Goal: Information Seeking & Learning: Learn about a topic

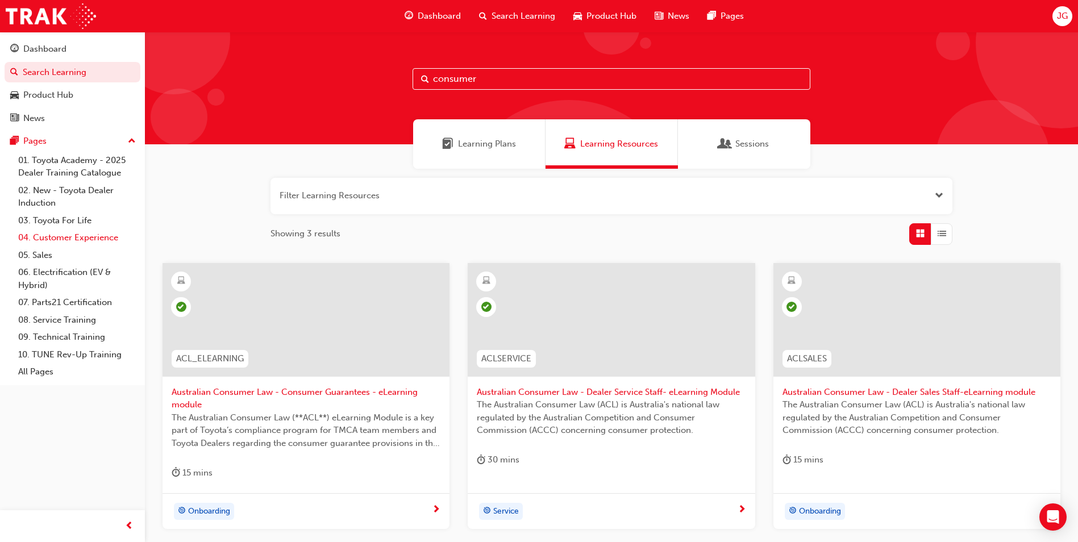
click at [71, 240] on link "04. Customer Experience" at bounding box center [77, 238] width 127 height 18
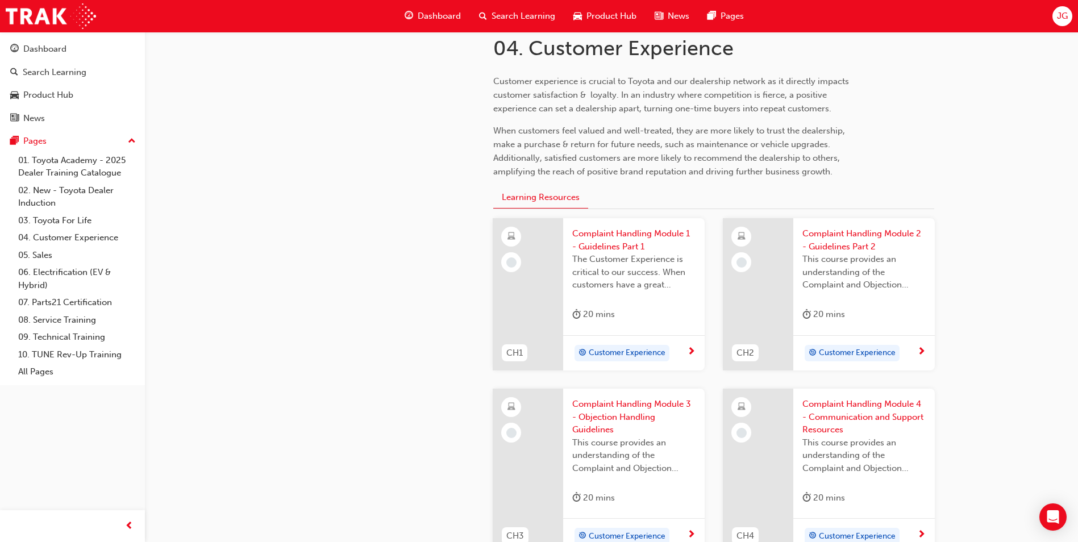
scroll to position [246, 0]
click at [611, 236] on span "Complaint Handling Module 1 - Guidelines Part 1" at bounding box center [633, 240] width 123 height 26
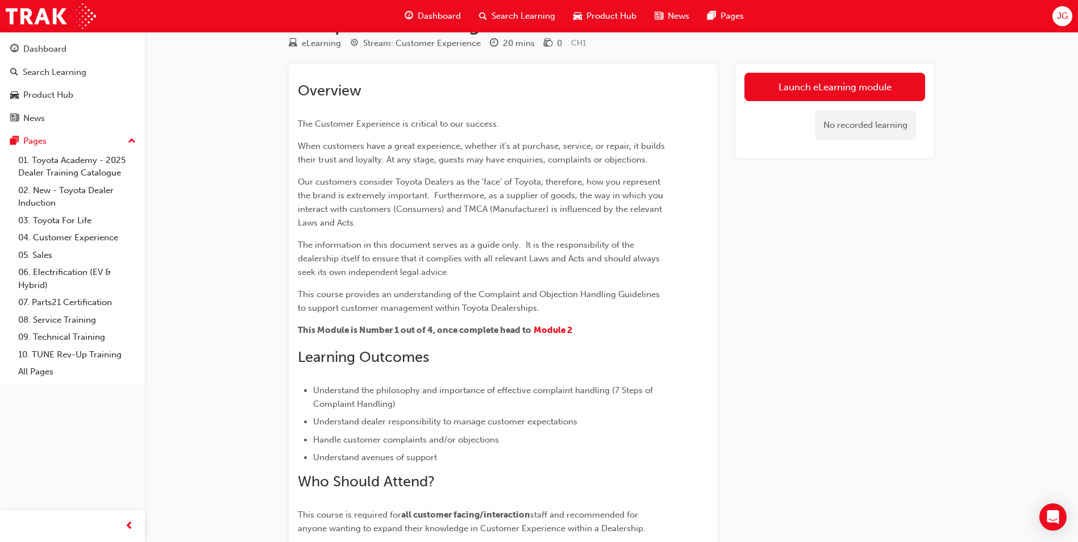
scroll to position [35, 0]
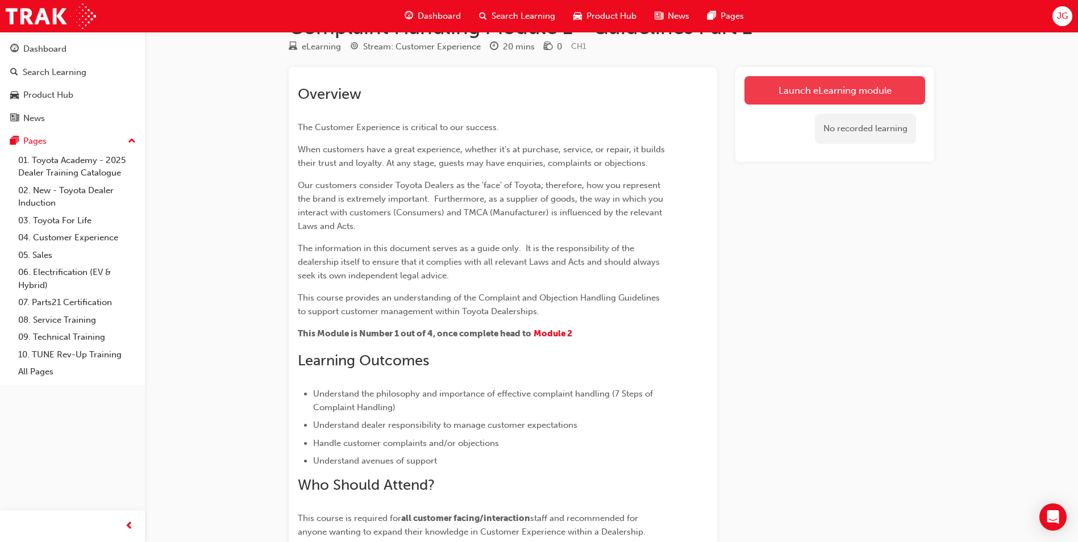
click at [804, 91] on link "Launch eLearning module" at bounding box center [834, 90] width 181 height 28
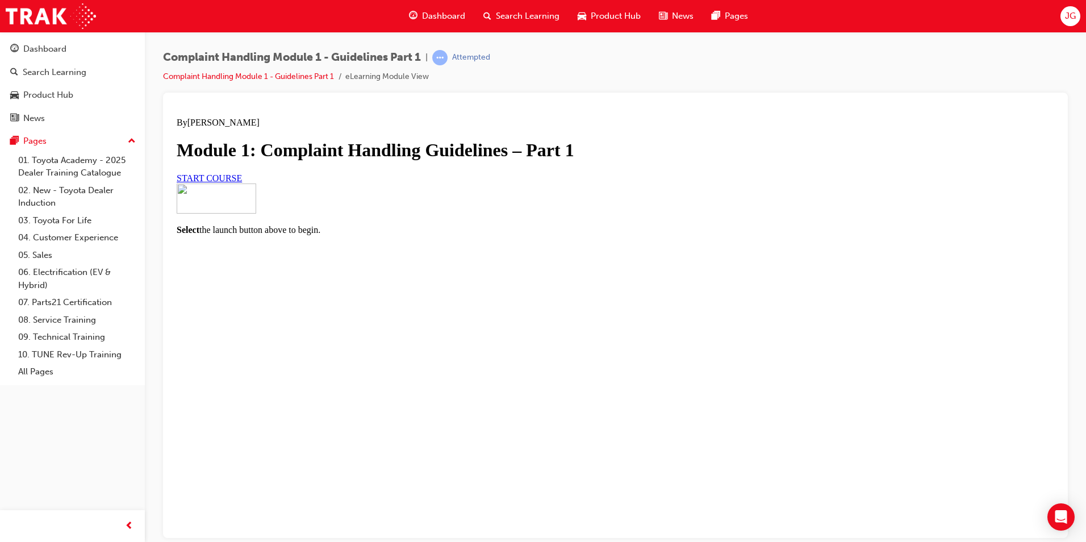
click at [242, 182] on link "START COURSE" at bounding box center [209, 178] width 65 height 10
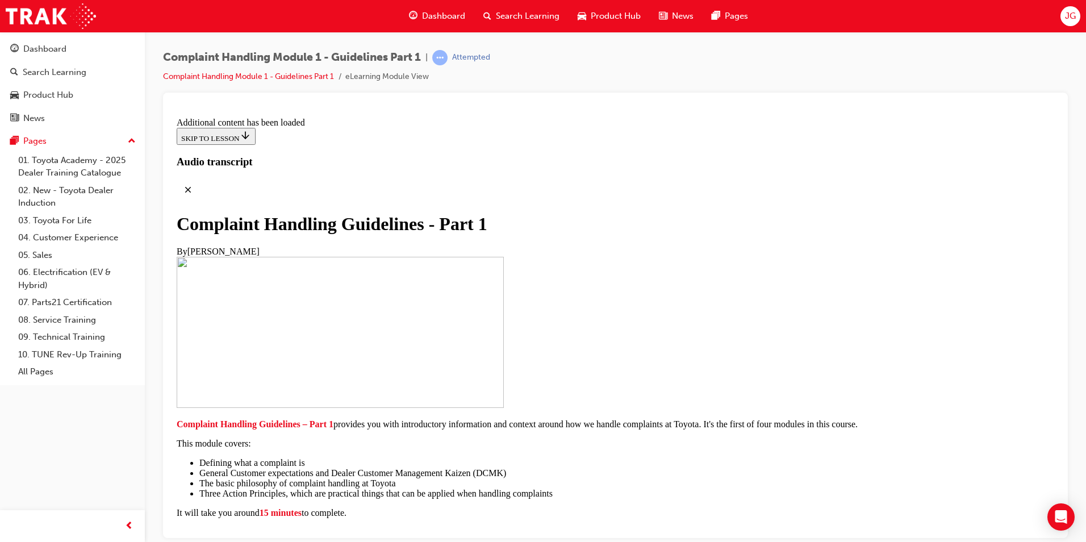
scroll to position [768, 0]
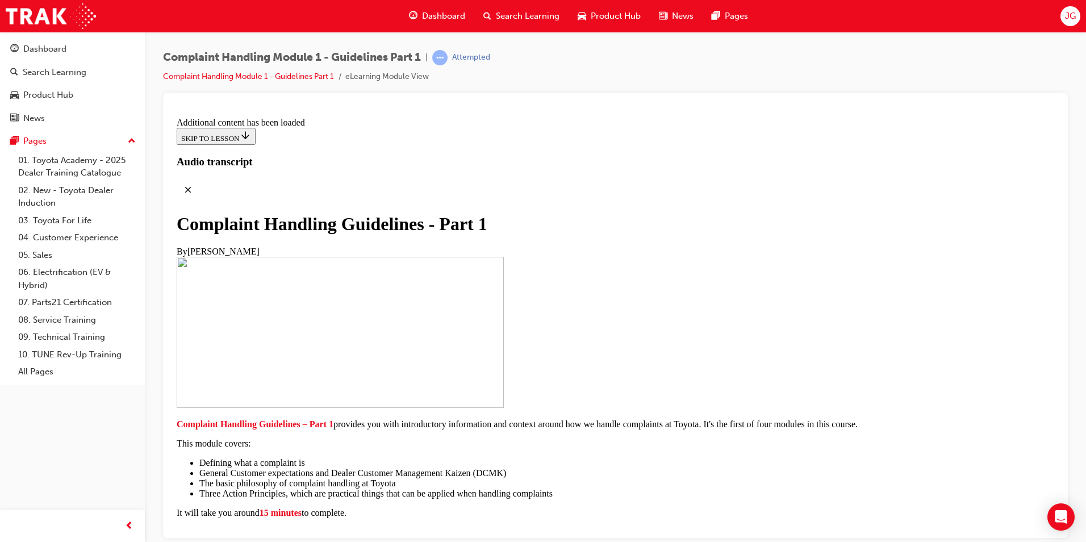
drag, startPoint x: 736, startPoint y: 377, endPoint x: 807, endPoint y: 363, distance: 72.0
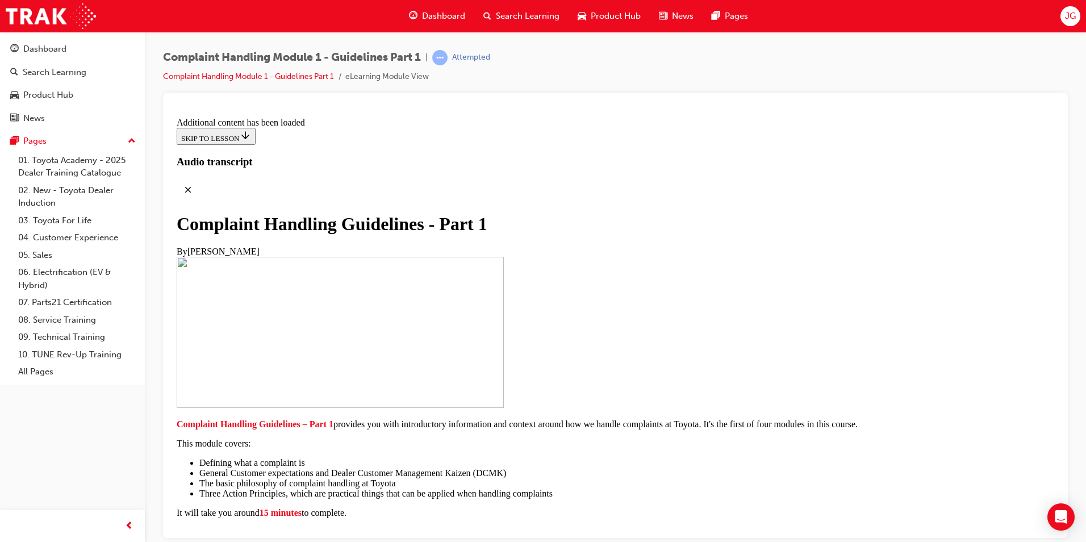
scroll to position [1333, 0]
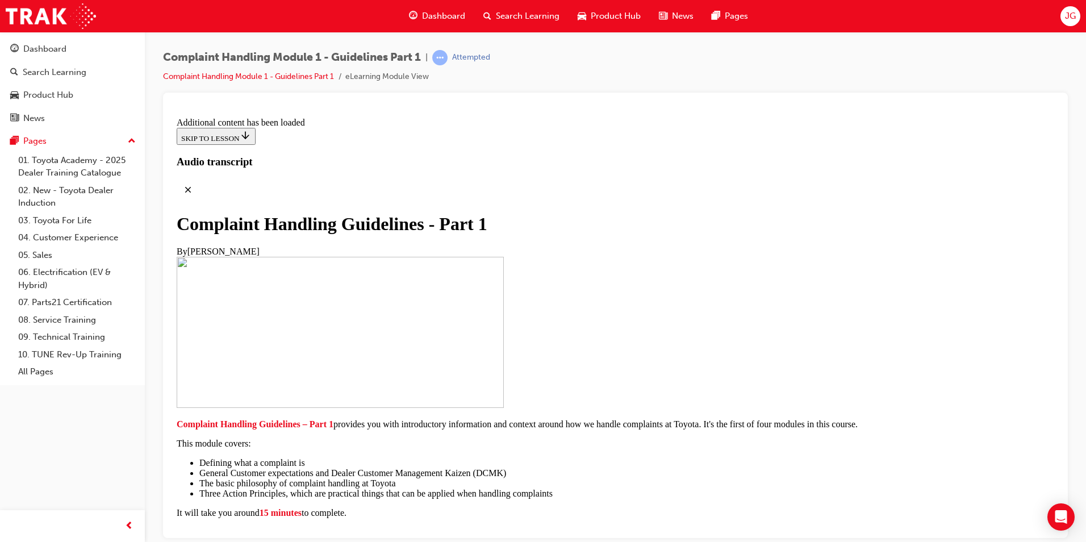
scroll to position [3131, 0]
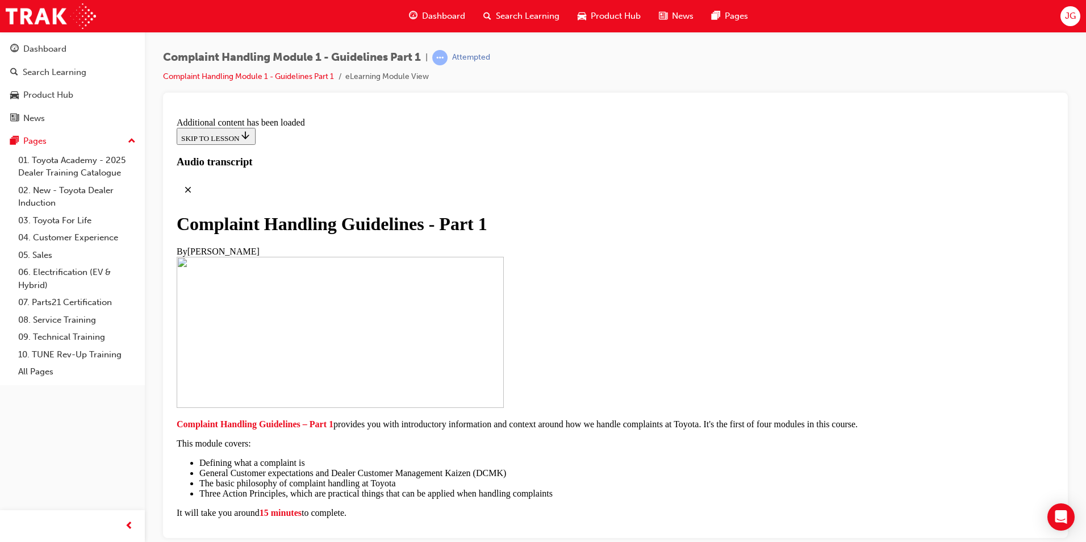
scroll to position [4481, 0]
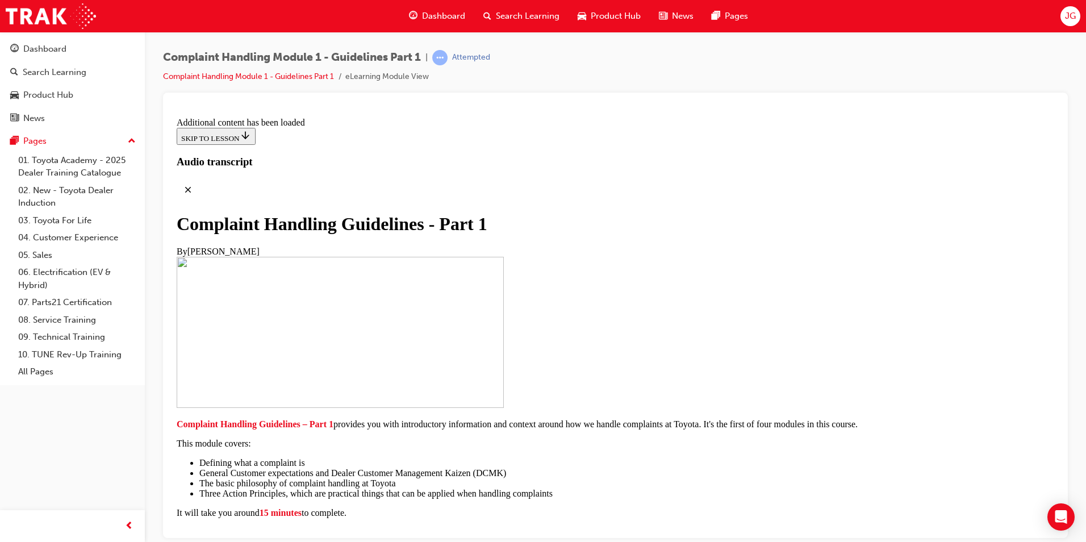
scroll to position [5168, 0]
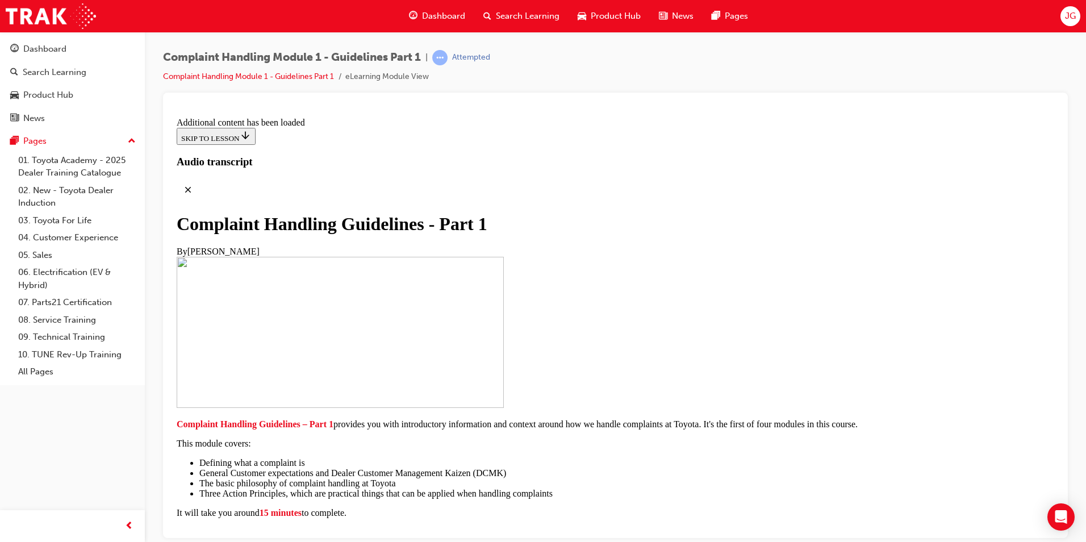
scroll to position [6411, 0]
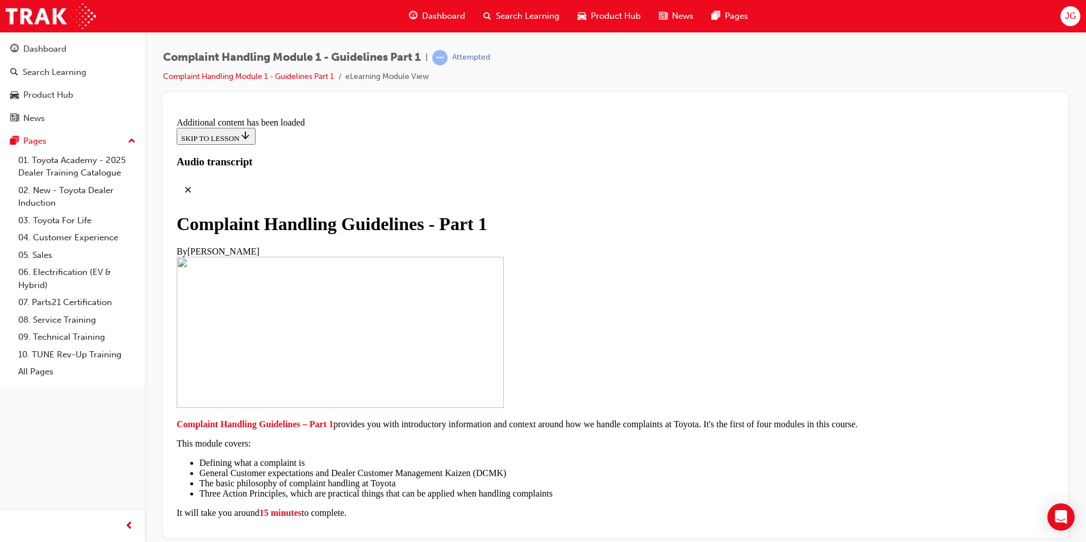
radio input "true"
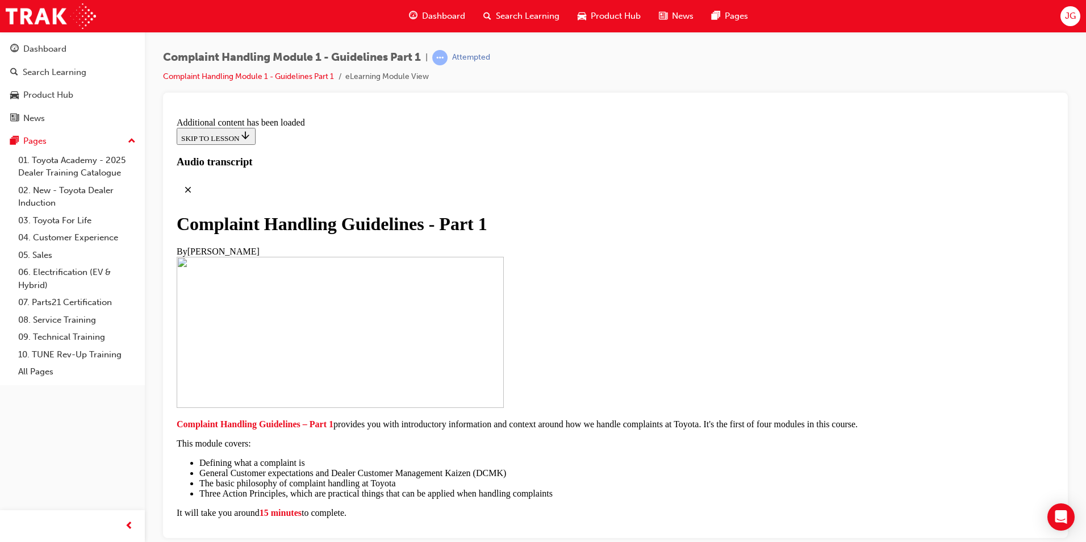
radio input "true"
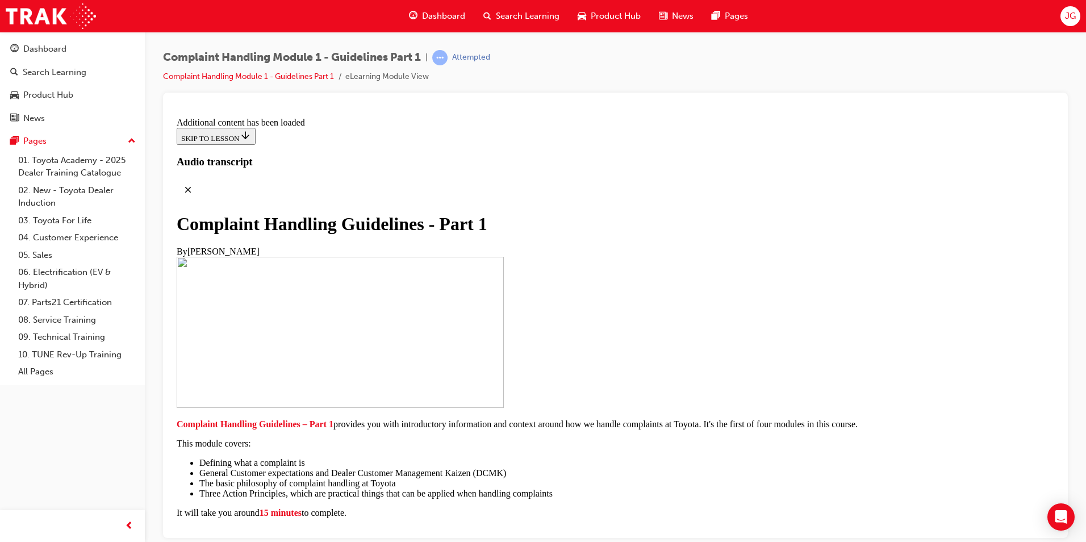
radio input "true"
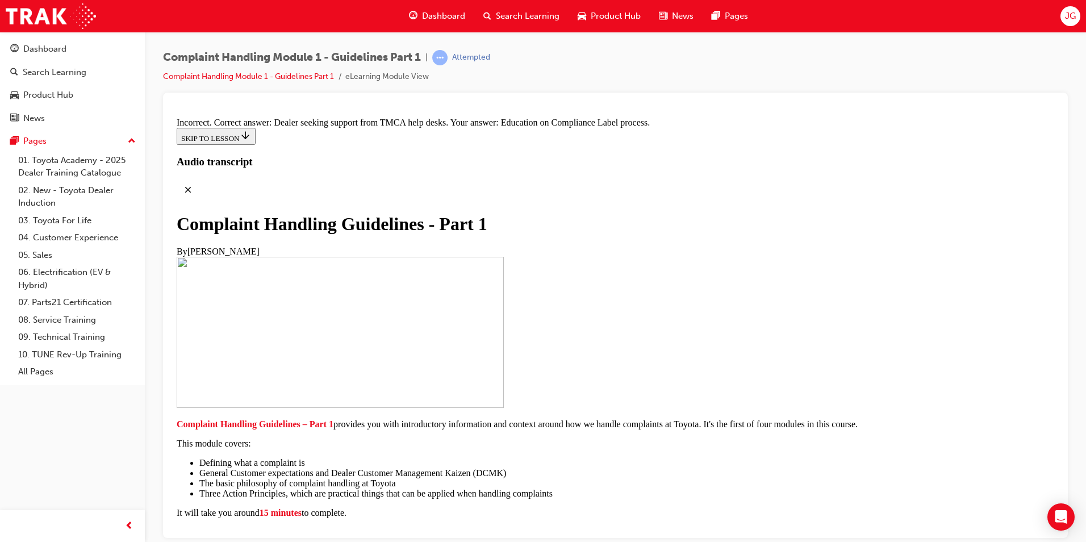
radio input "true"
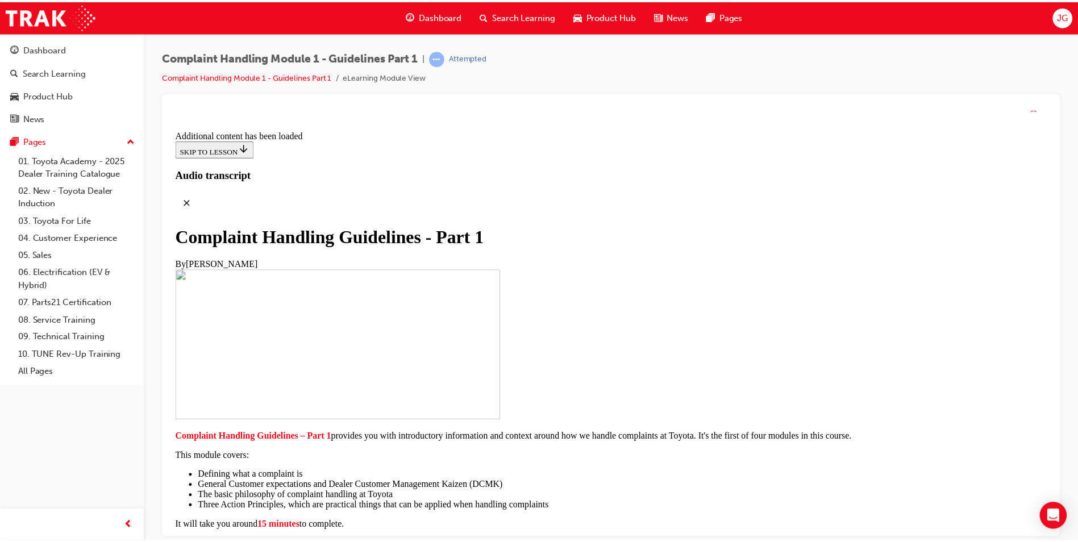
scroll to position [0, 0]
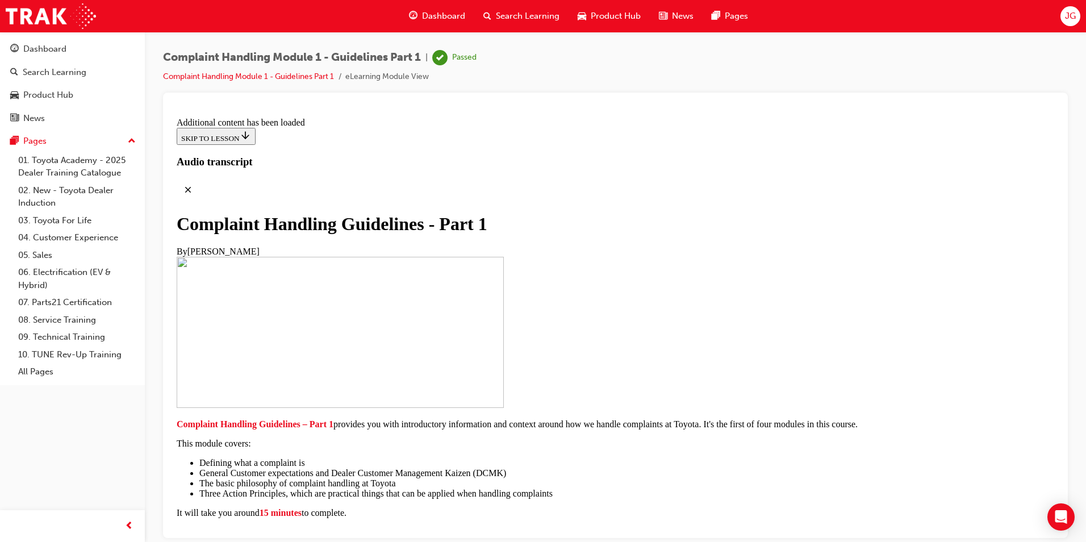
drag, startPoint x: 372, startPoint y: 5, endPoint x: 270, endPoint y: 14, distance: 102.2
click at [270, 14] on div "Dashboard Search Learning Product Hub News Pages JG" at bounding box center [543, 16] width 1086 height 32
click at [57, 240] on link "04. Customer Experience" at bounding box center [77, 238] width 127 height 18
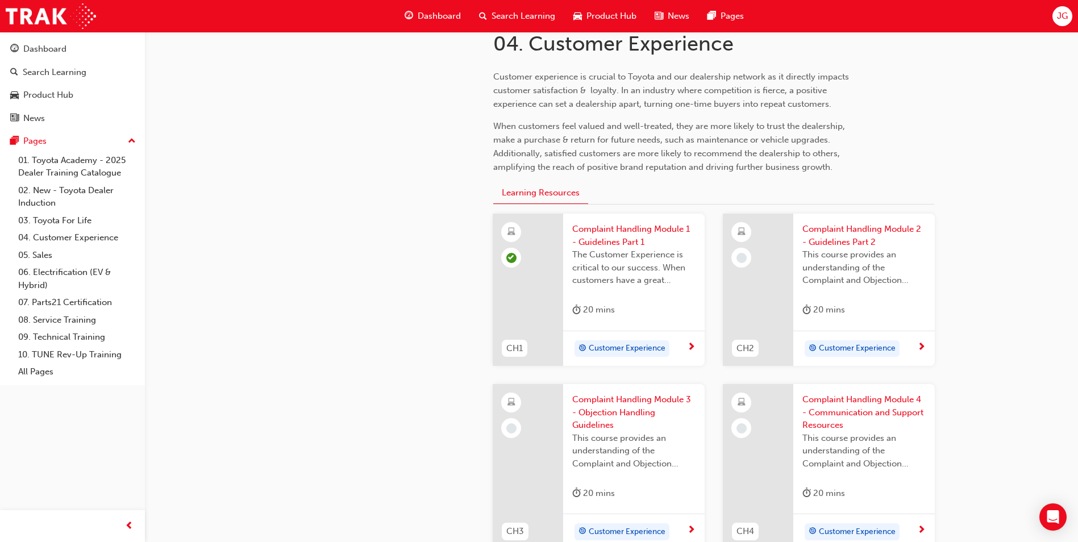
scroll to position [250, 0]
click at [853, 234] on span "Complaint Handling Module 2 - Guidelines Part 2" at bounding box center [863, 236] width 123 height 26
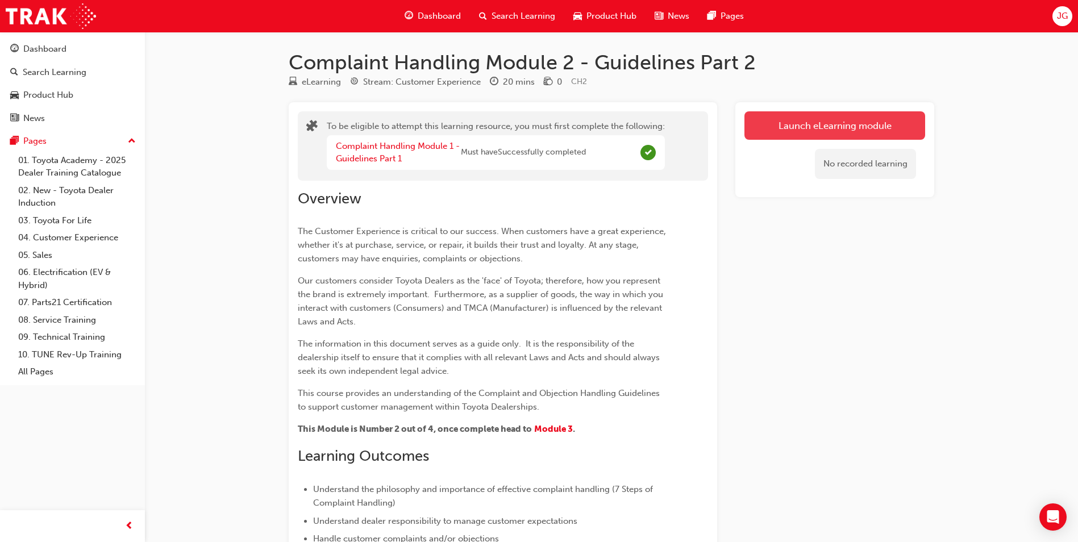
click at [818, 120] on button "Launch eLearning module" at bounding box center [834, 125] width 181 height 28
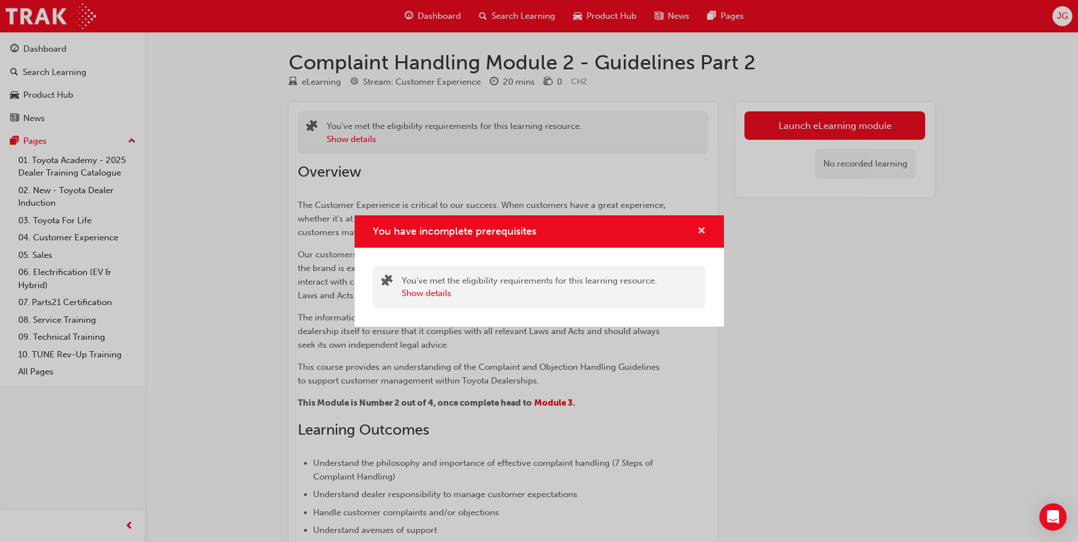
click at [702, 227] on span "cross-icon" at bounding box center [701, 232] width 9 height 10
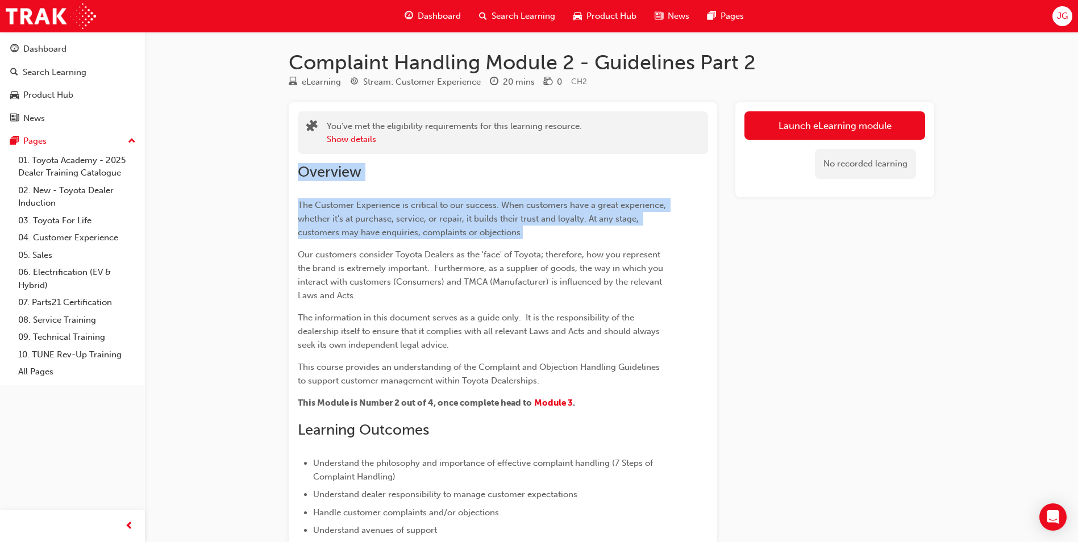
drag, startPoint x: 702, startPoint y: 227, endPoint x: 656, endPoint y: 141, distance: 97.4
click at [656, 141] on div "You've met the eligibility requirements for this learning resource. Show detail…" at bounding box center [503, 377] width 428 height 551
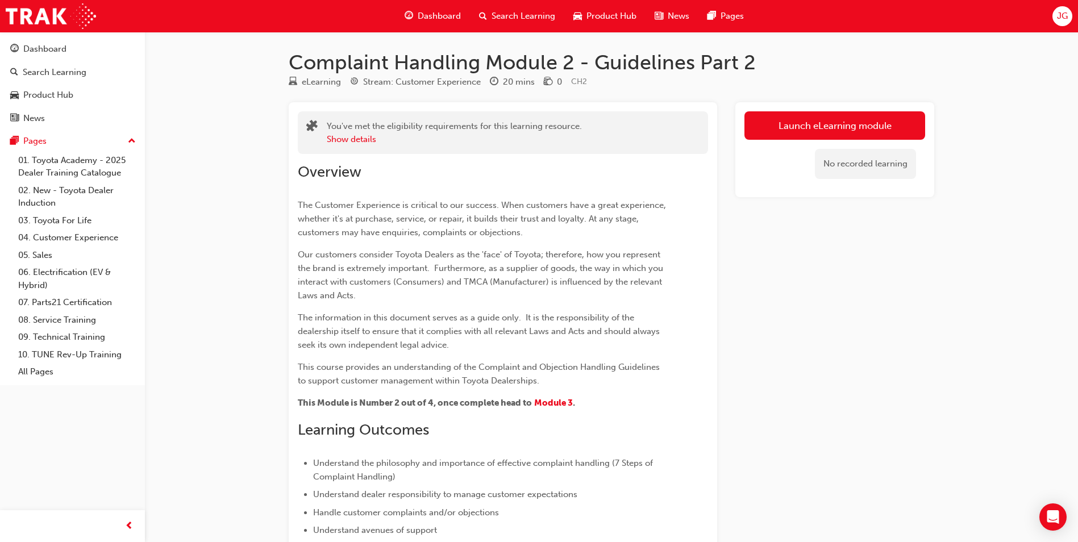
click at [188, 273] on div "Complaint Handling Module 2 - Guidelines Part 2 eLearning Stream: Customer Expe…" at bounding box center [539, 359] width 1078 height 718
click at [39, 220] on link "03. Toyota For Life" at bounding box center [77, 221] width 127 height 18
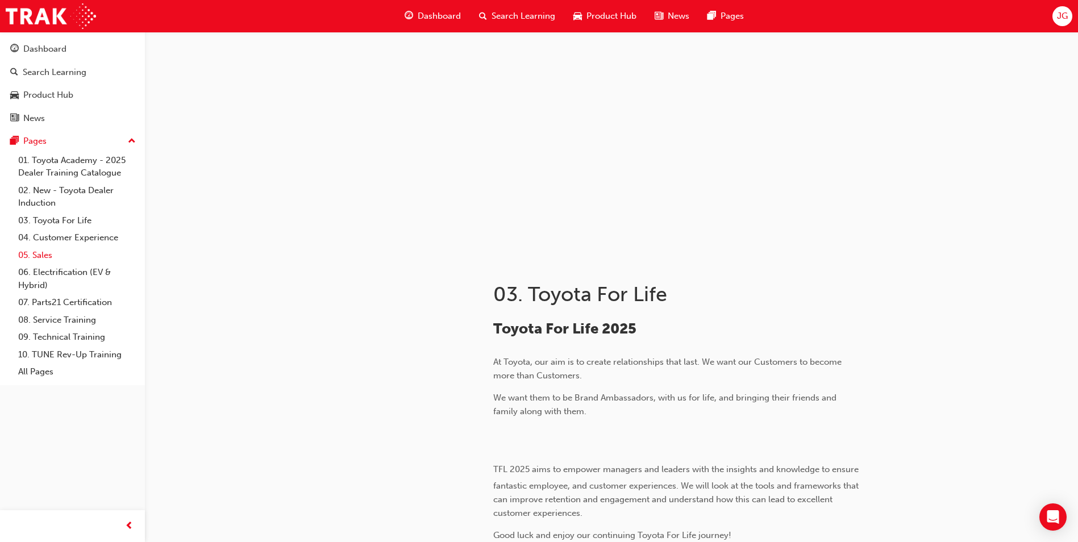
click at [37, 257] on link "05. Sales" at bounding box center [77, 256] width 127 height 18
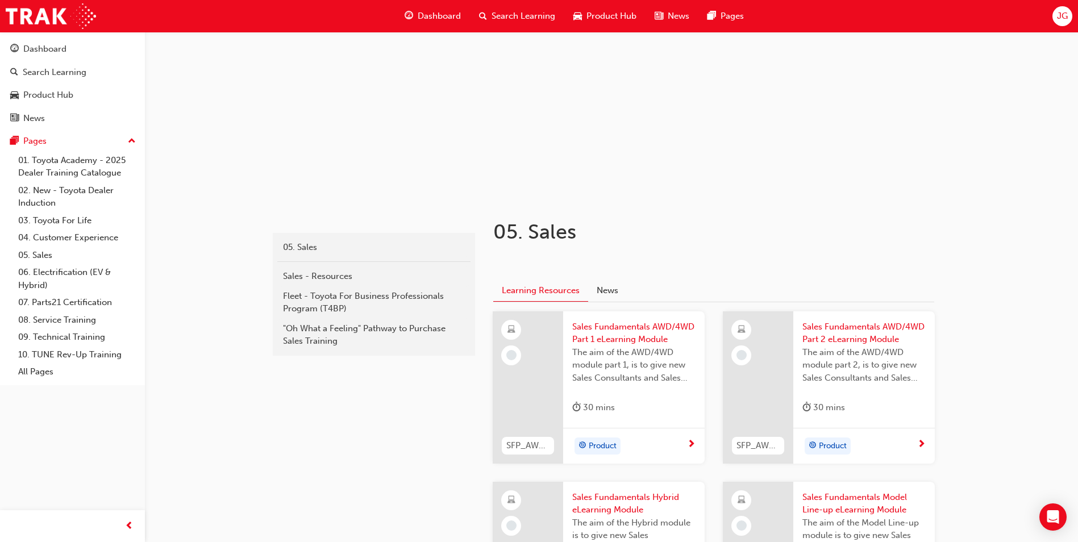
scroll to position [63, 0]
click at [594, 341] on span "Sales Fundamentals AWD/4WD Part 1 eLearning Module" at bounding box center [633, 333] width 123 height 26
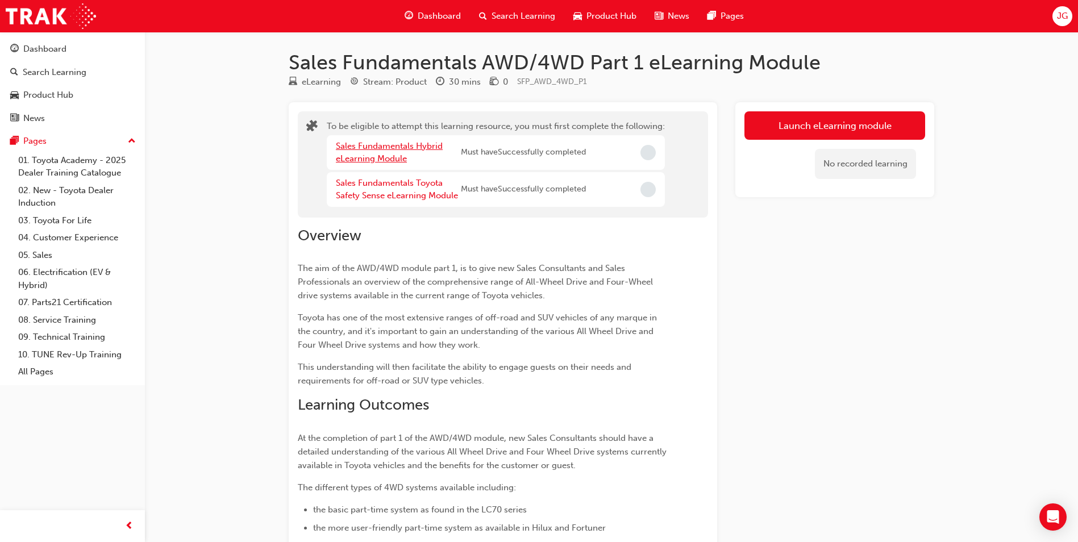
click at [376, 158] on link "Sales Fundamentals Hybrid eLearning Module" at bounding box center [389, 152] width 107 height 23
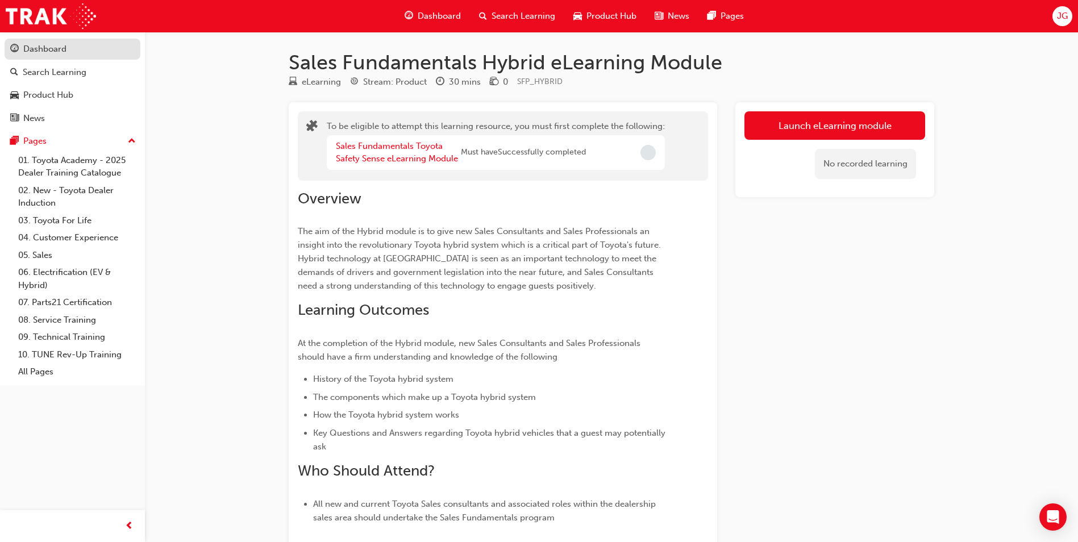
click at [51, 52] on div "Dashboard" at bounding box center [44, 49] width 43 height 13
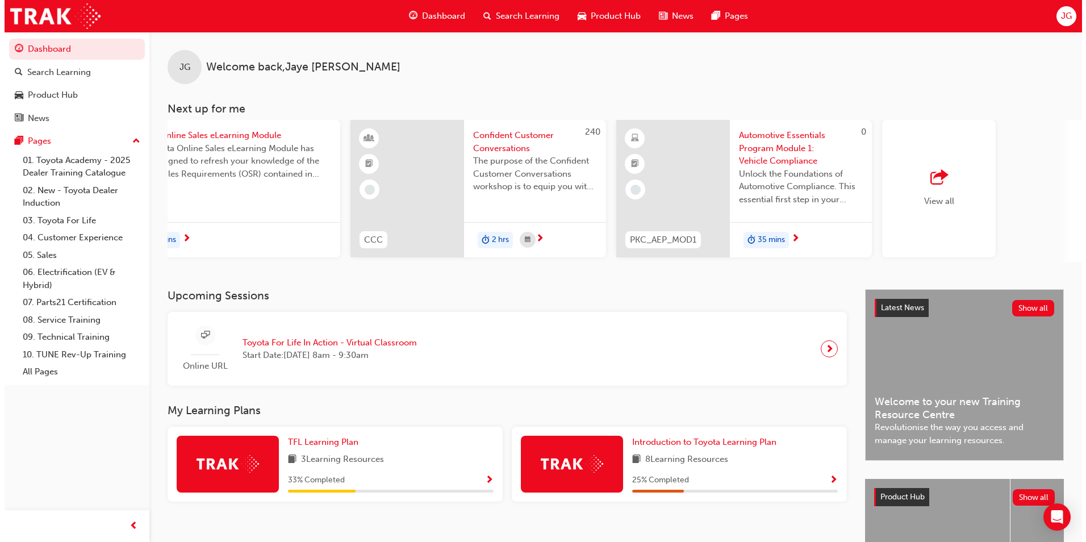
scroll to position [0, 615]
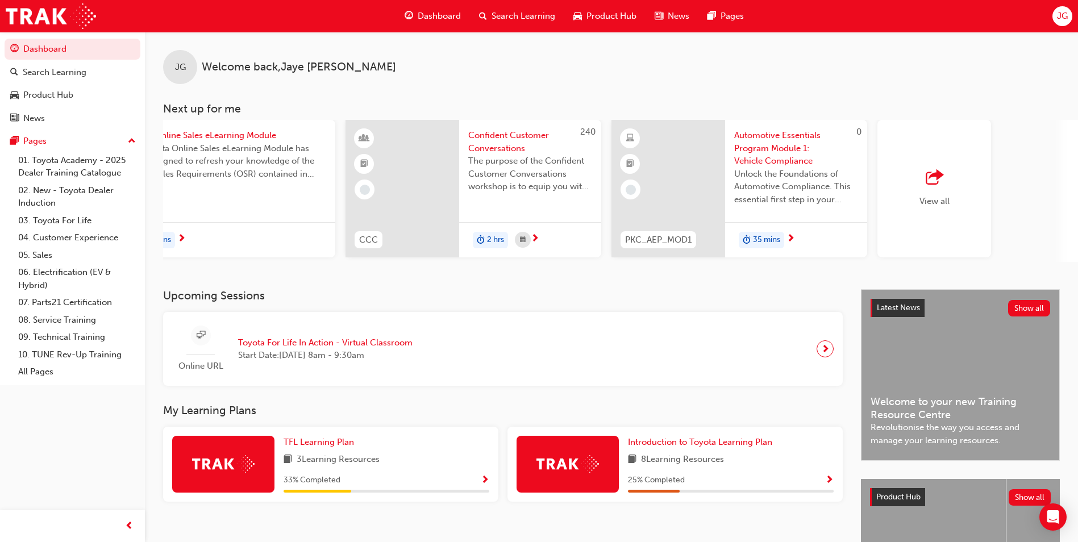
click at [785, 155] on span "Automotive Essentials Program Module 1: Vehicle Compliance" at bounding box center [796, 148] width 124 height 39
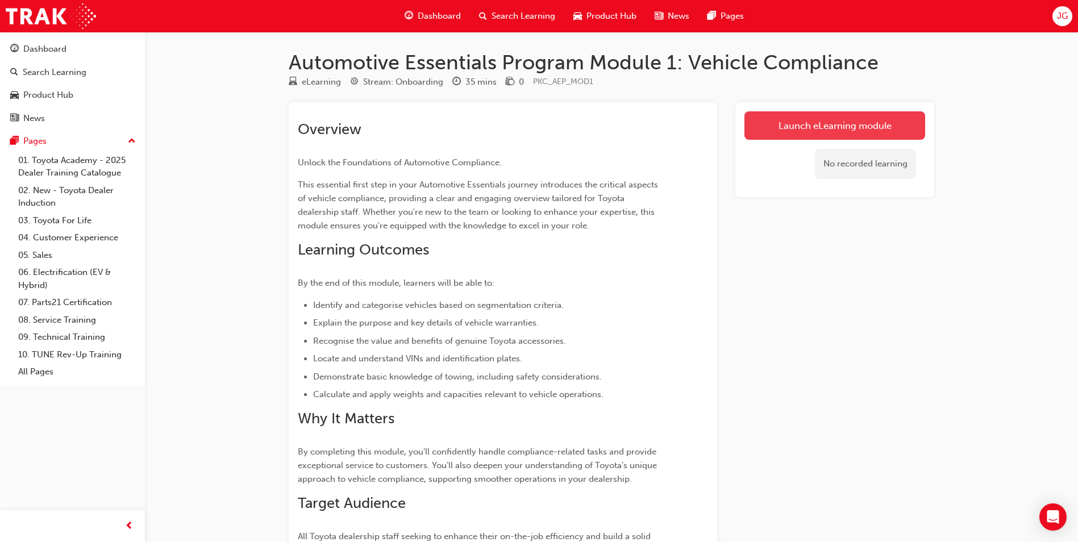
click at [801, 123] on link "Launch eLearning module" at bounding box center [834, 125] width 181 height 28
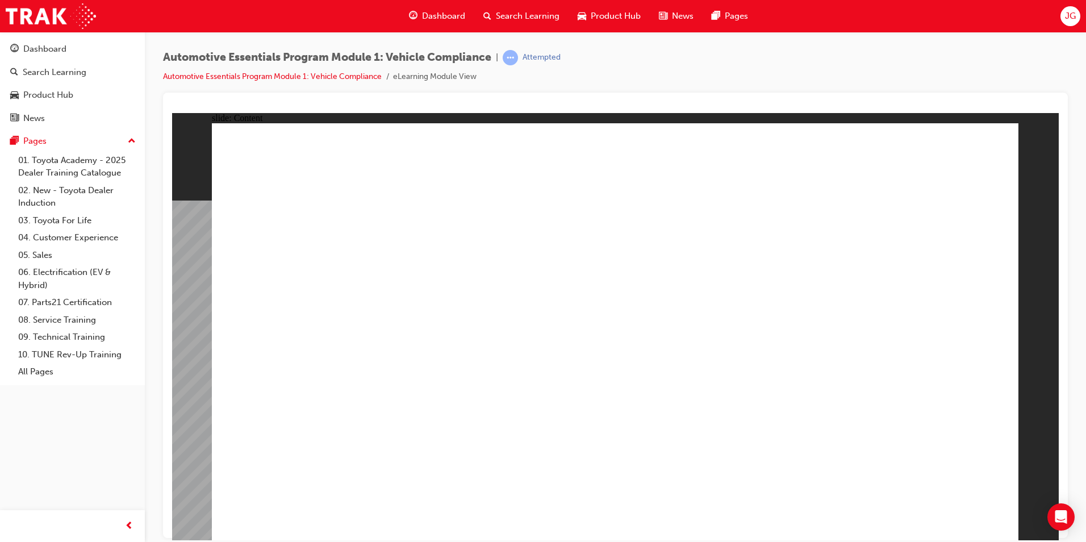
drag, startPoint x: 348, startPoint y: 399, endPoint x: 525, endPoint y: 363, distance: 181.0
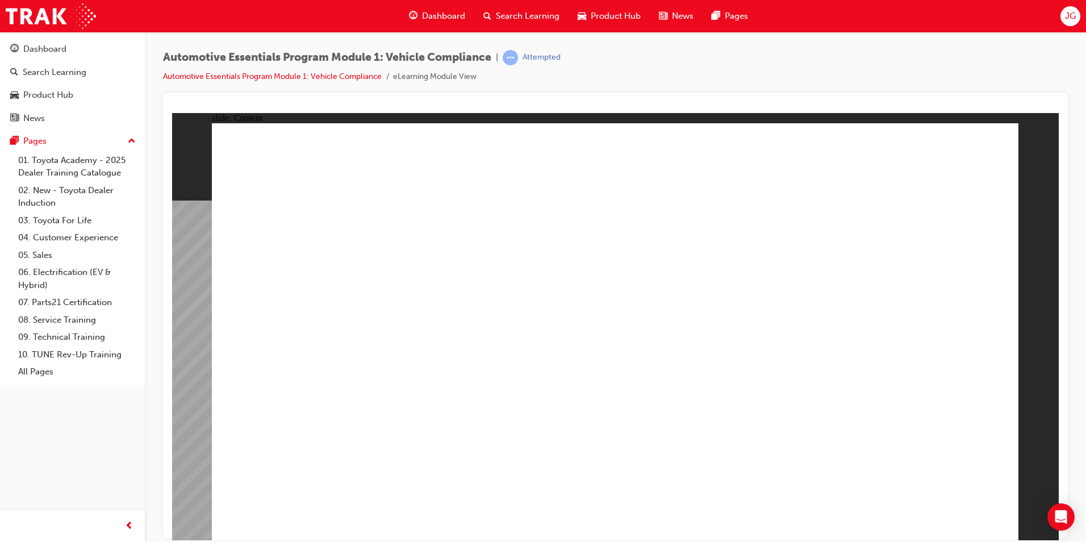
radio input "true"
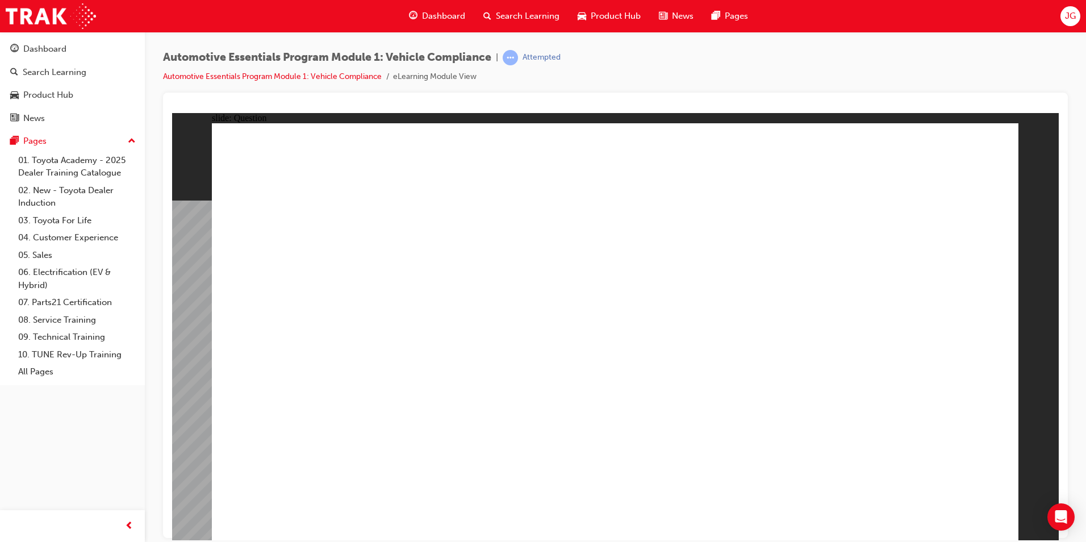
radio input "true"
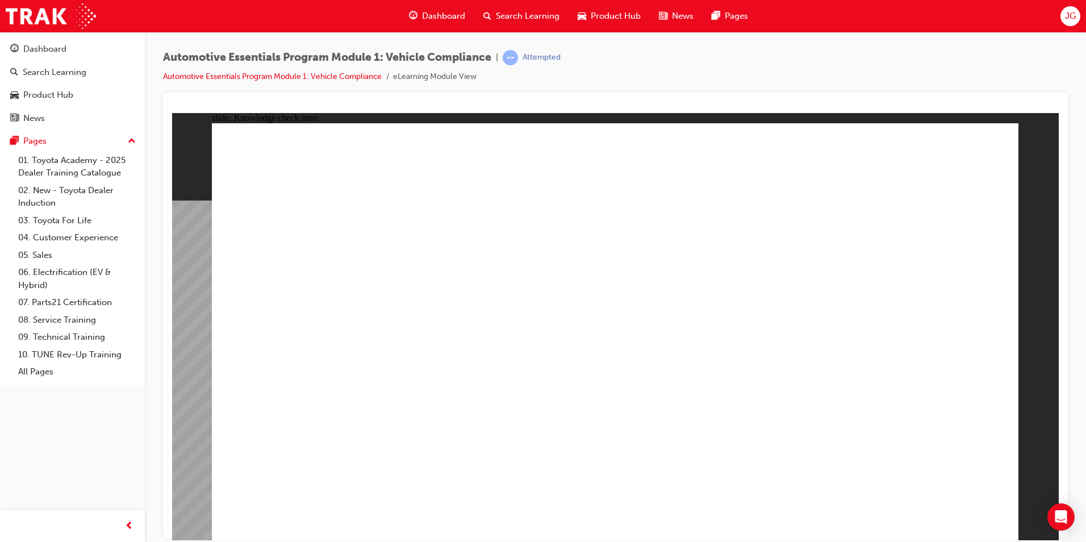
radio input "true"
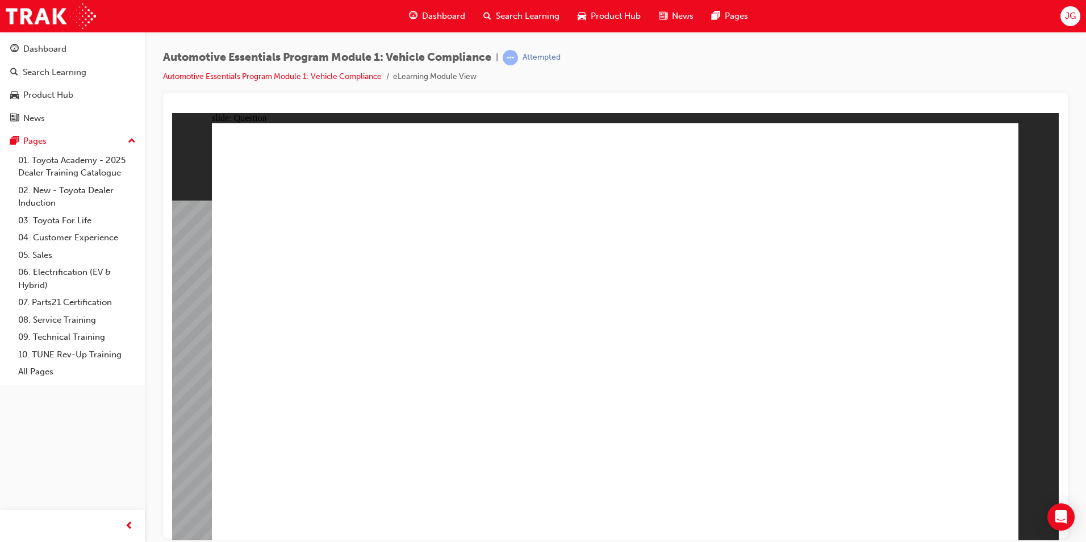
drag, startPoint x: 671, startPoint y: 456, endPoint x: 740, endPoint y: 393, distance: 93.7
radio input "true"
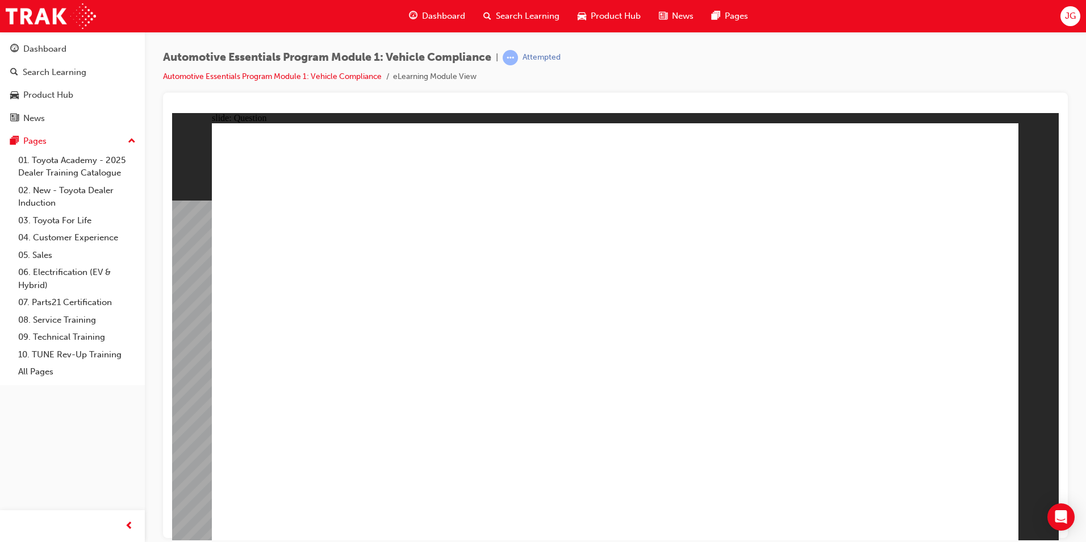
radio input "true"
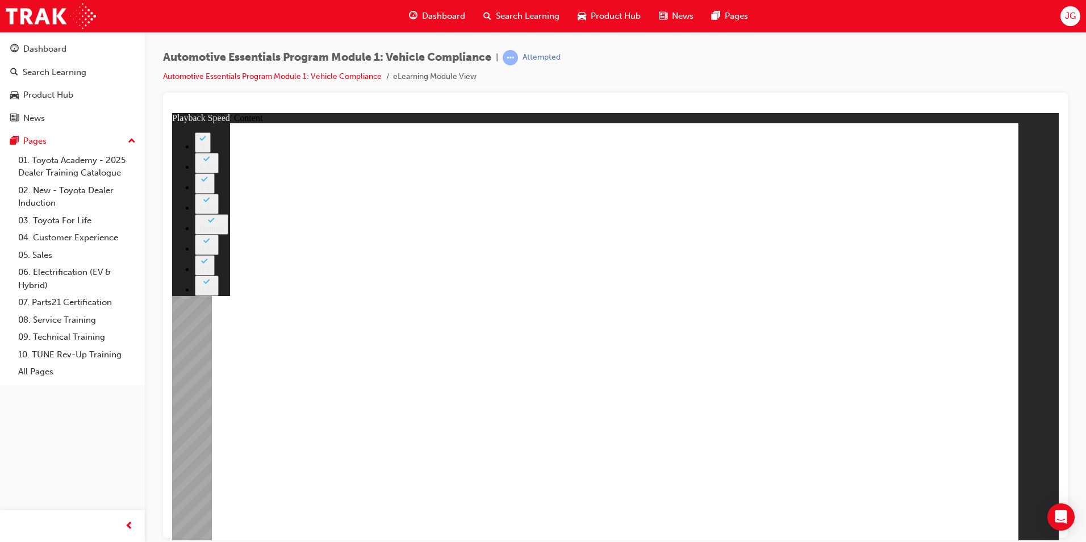
type input "37"
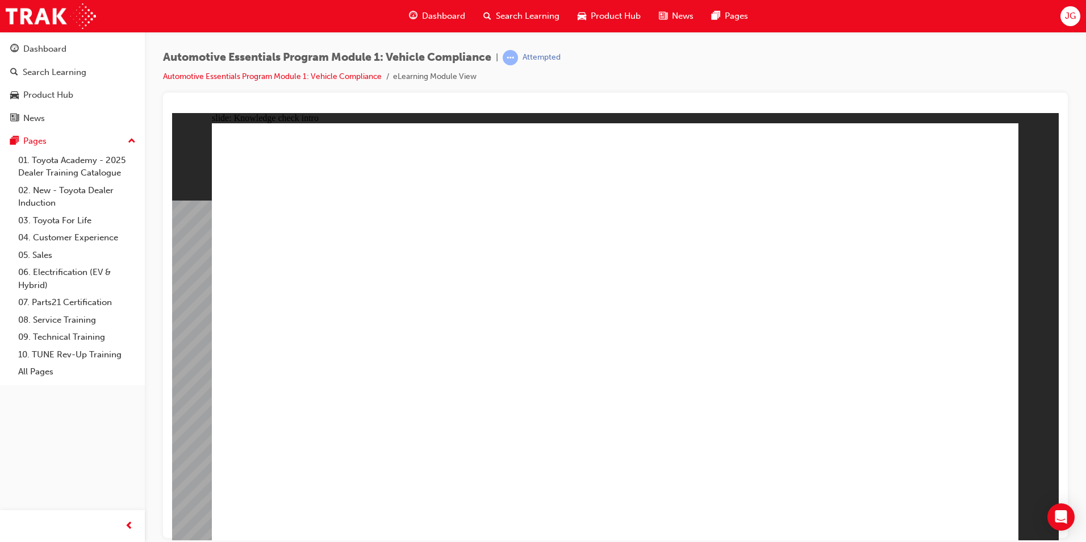
radio input "true"
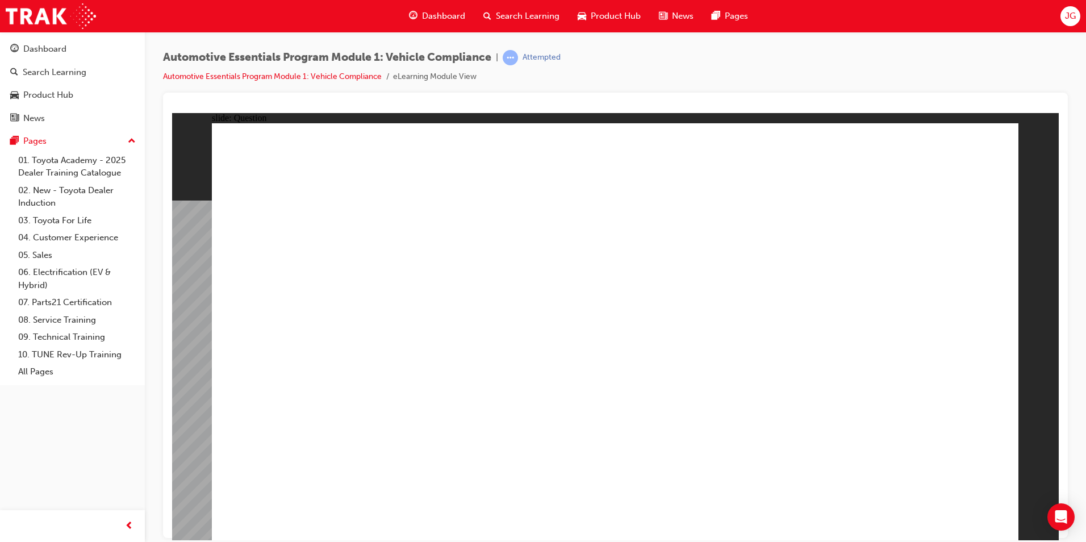
radio input "true"
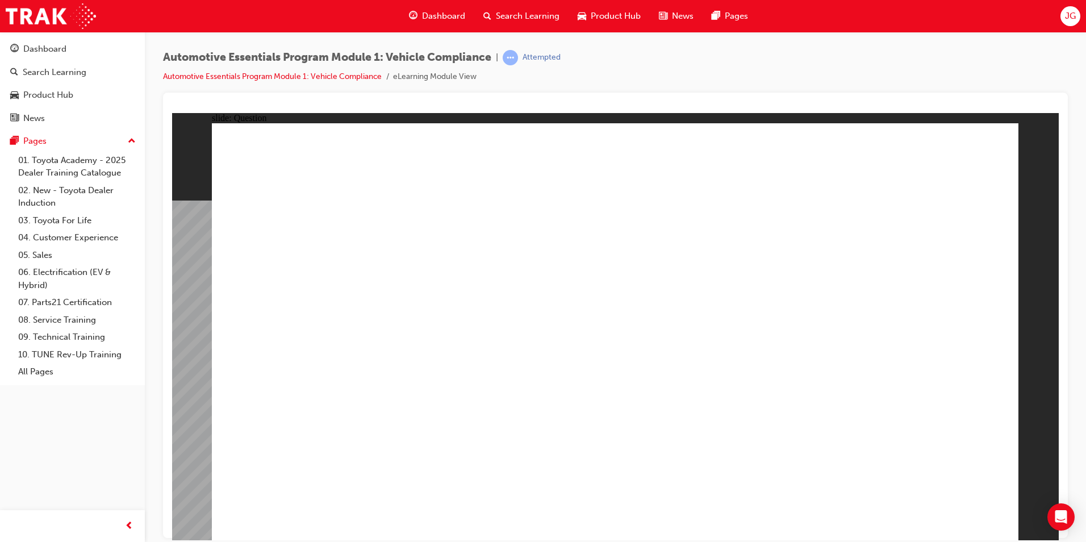
radio input "true"
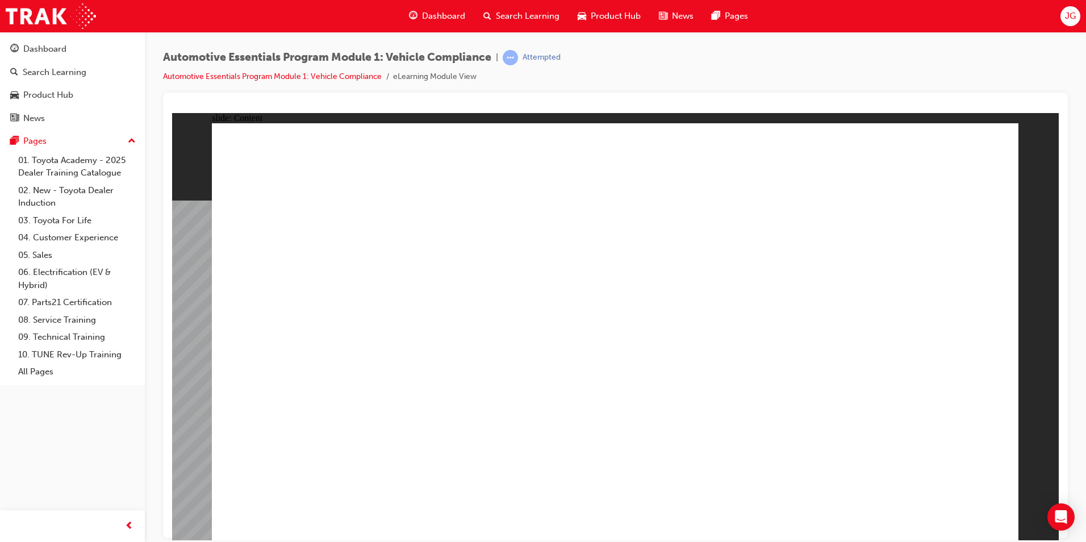
radio input "true"
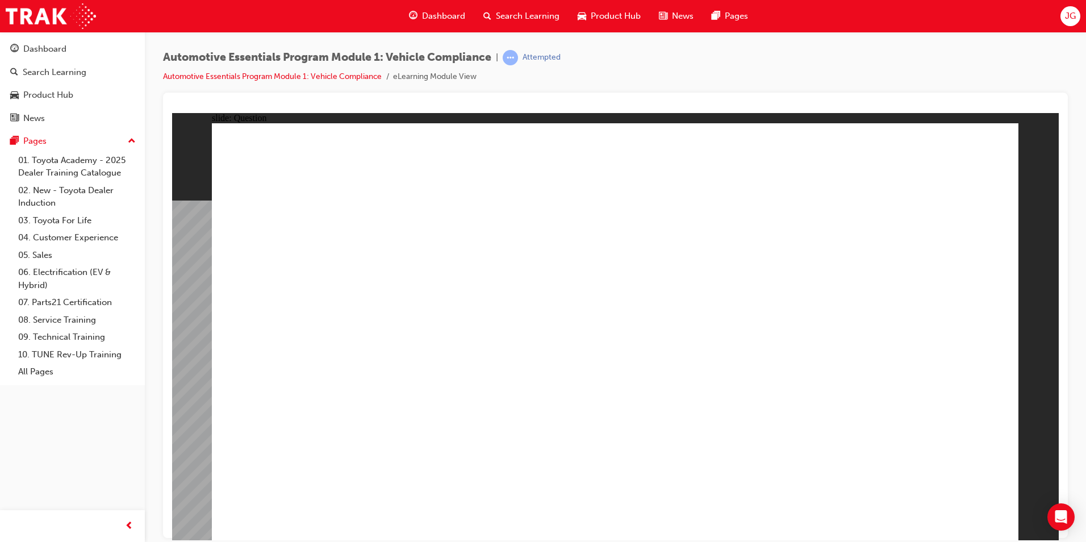
drag, startPoint x: 624, startPoint y: 407, endPoint x: 596, endPoint y: 398, distance: 29.8
radio input "true"
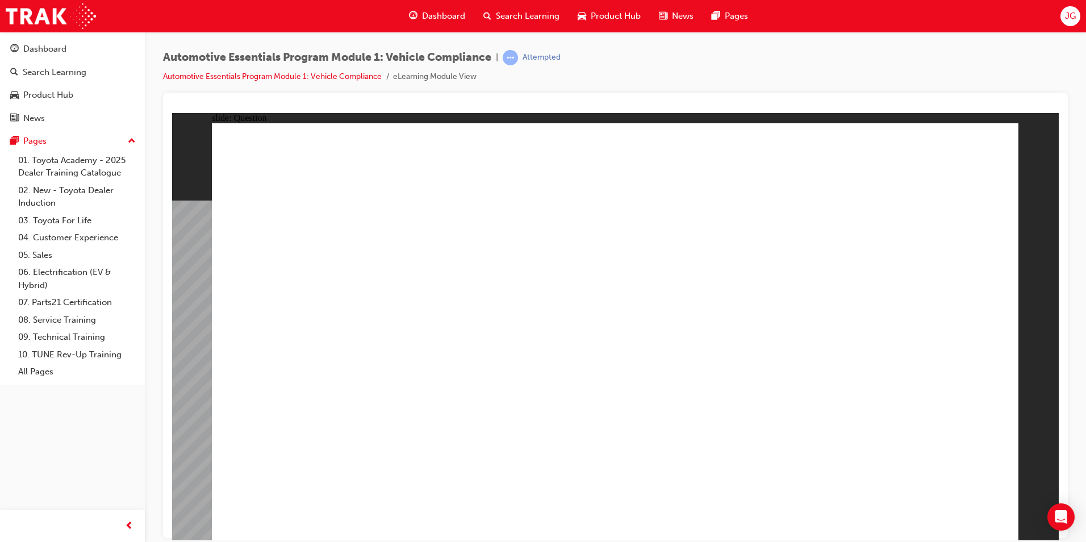
radio input "true"
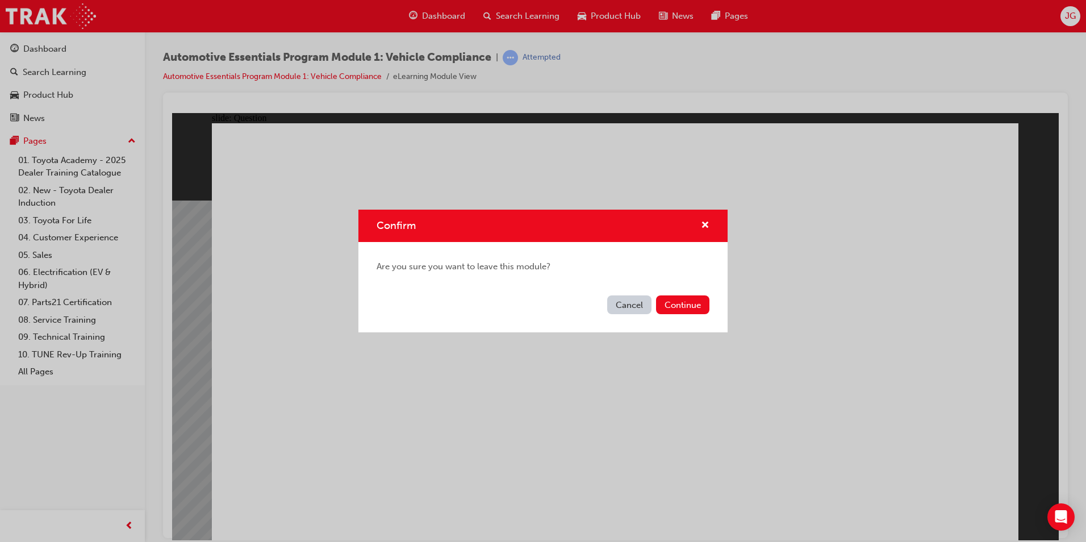
click at [639, 308] on button "Cancel" at bounding box center [629, 304] width 44 height 19
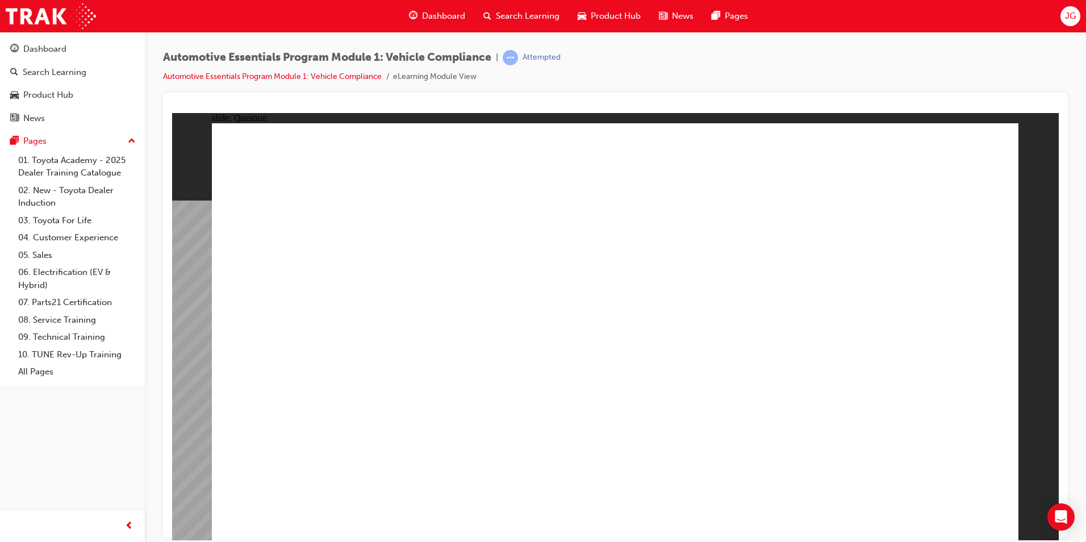
radio input "true"
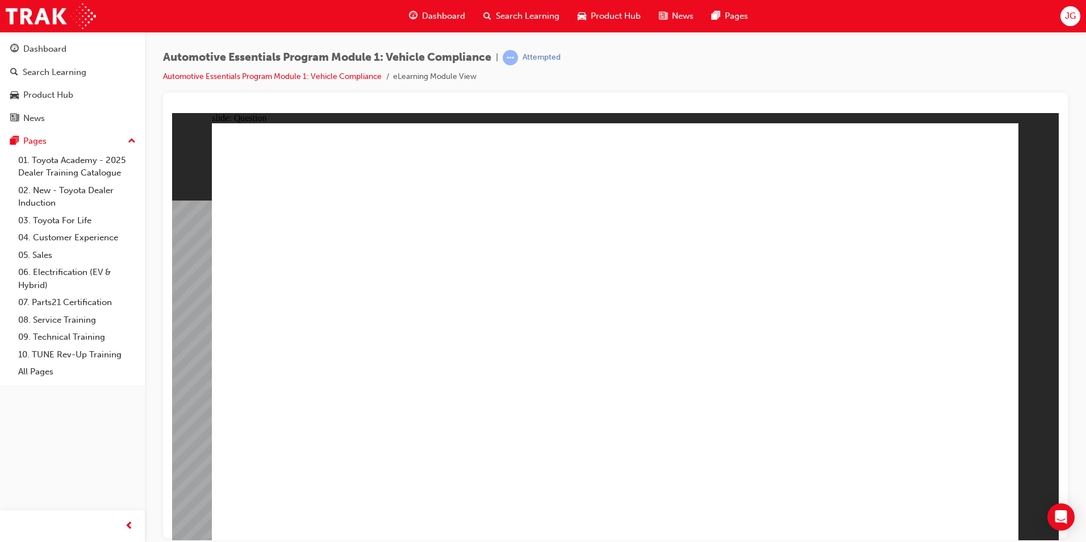
radio input "true"
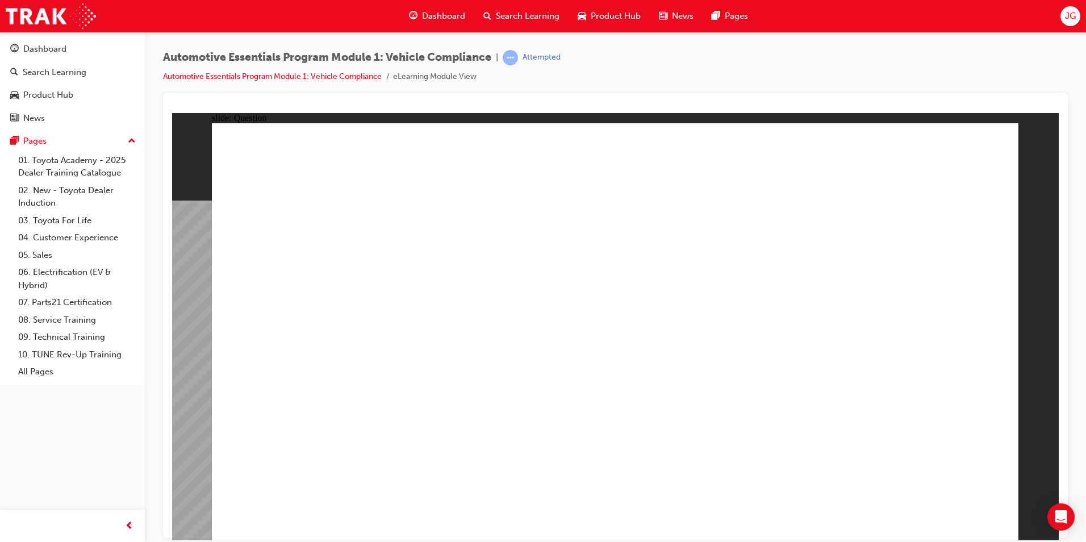
radio input "true"
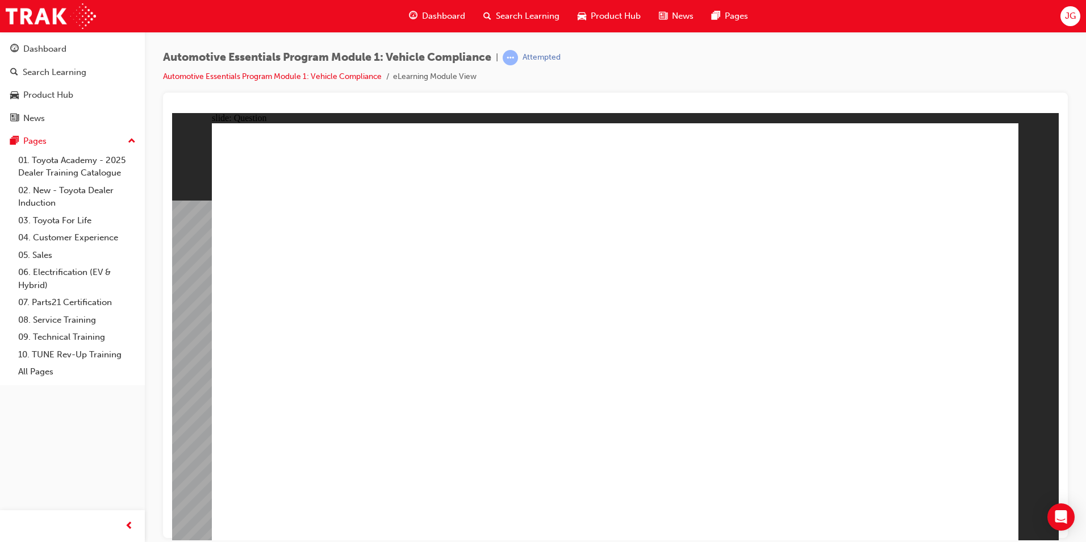
radio input "true"
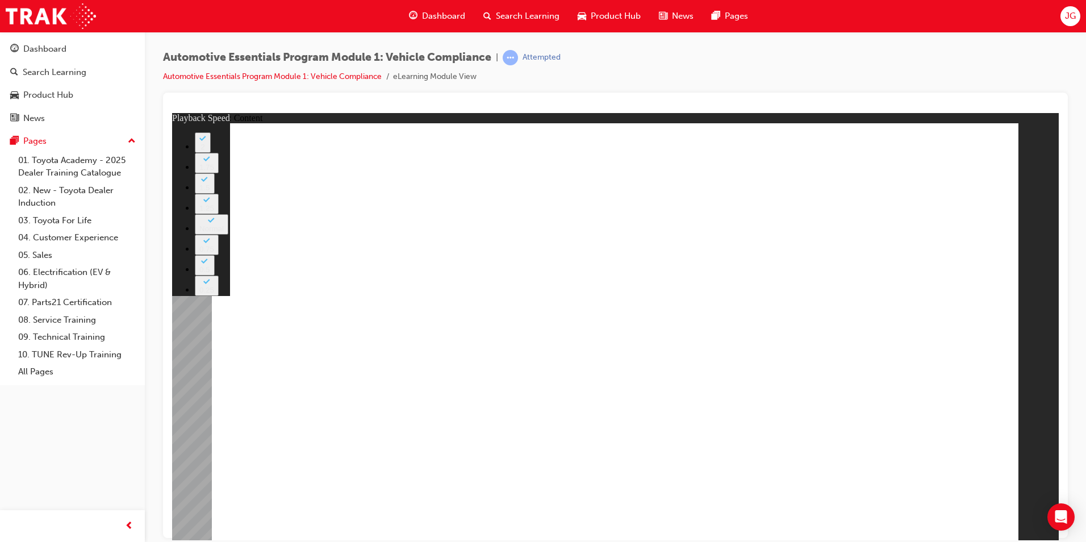
type input "35"
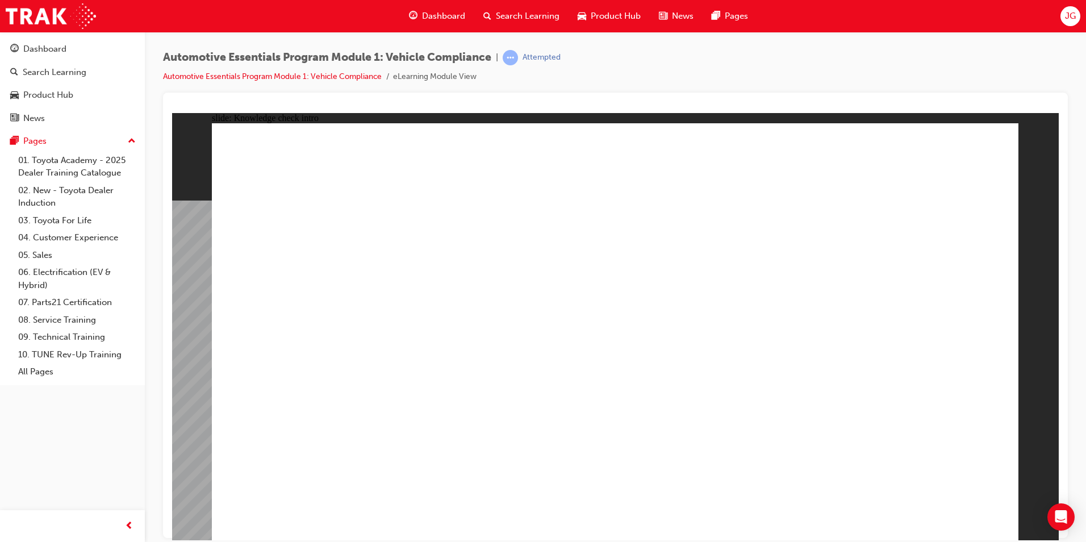
radio input "true"
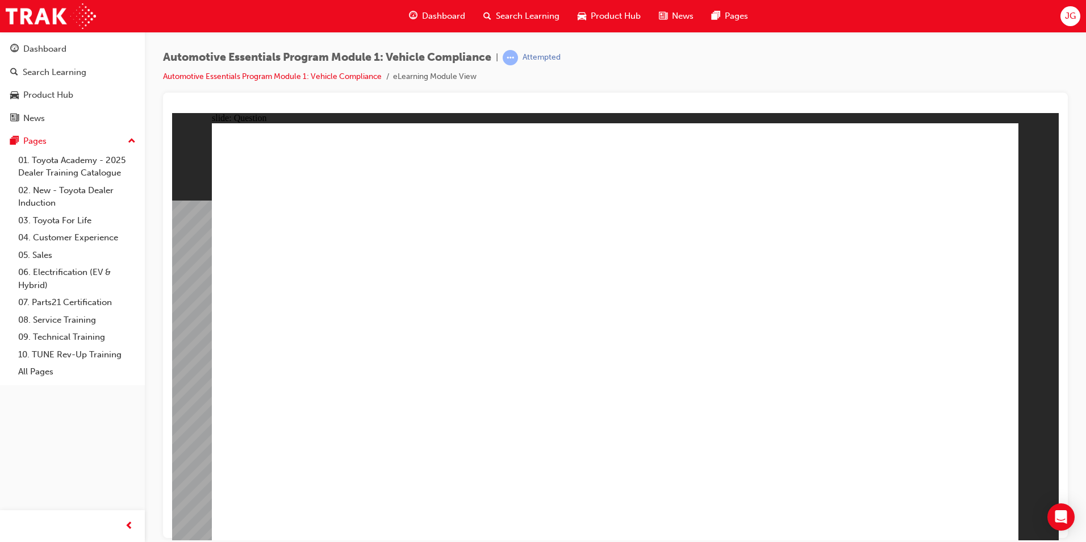
radio input "true"
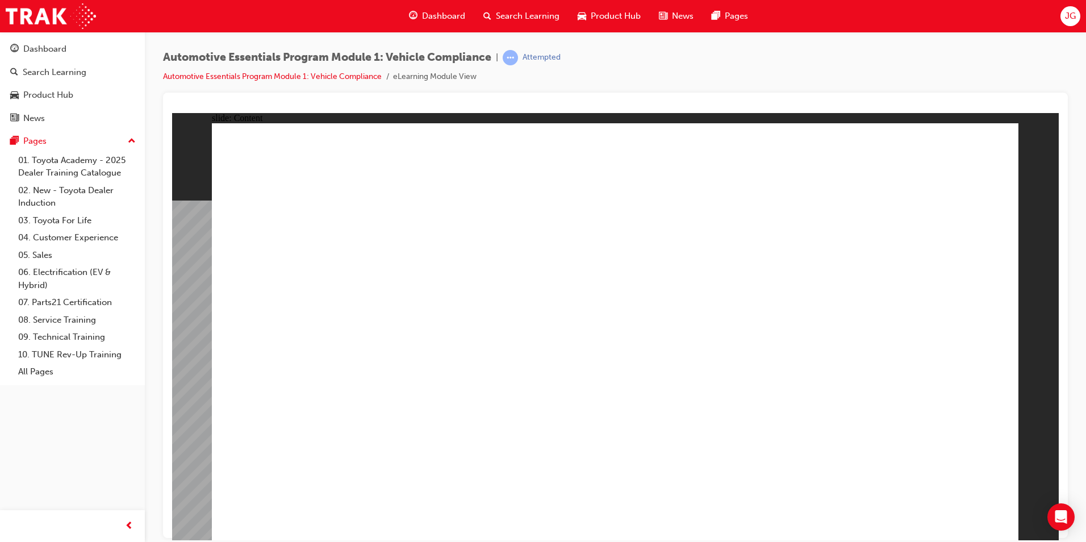
drag, startPoint x: 505, startPoint y: 491, endPoint x: 453, endPoint y: 350, distance: 150.1
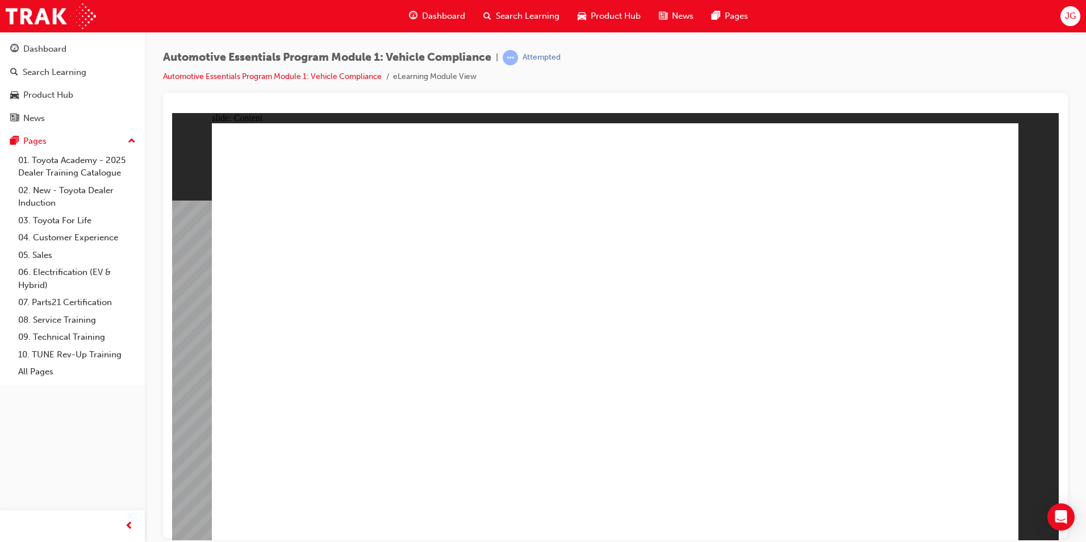
drag, startPoint x: 460, startPoint y: 422, endPoint x: 477, endPoint y: 425, distance: 17.4
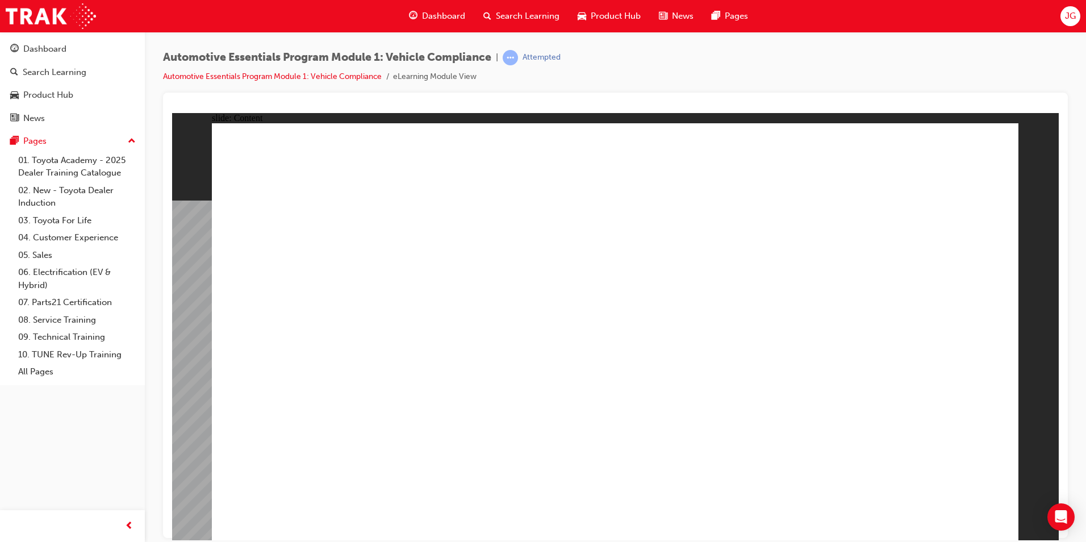
radio input "true"
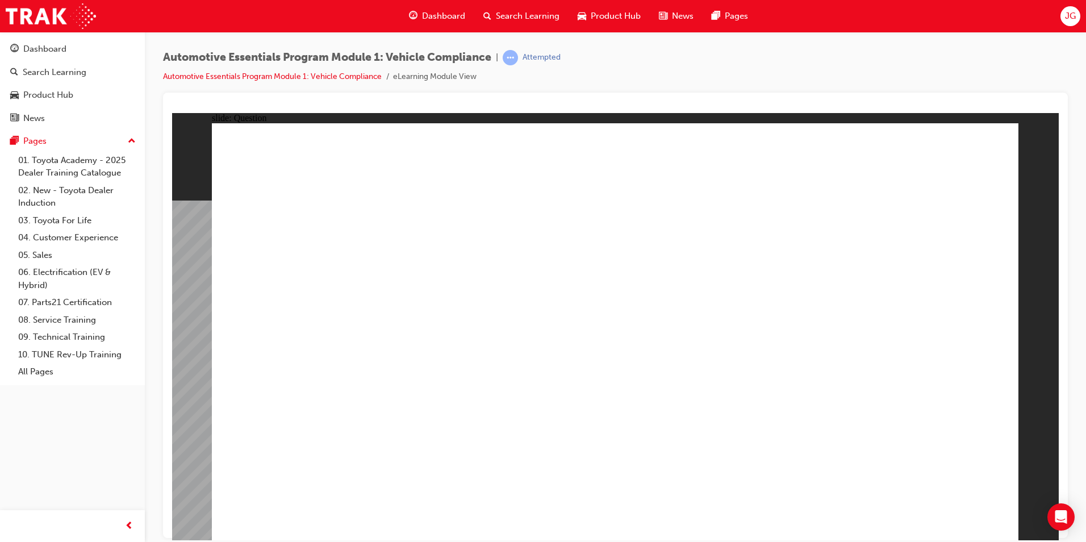
radio input "true"
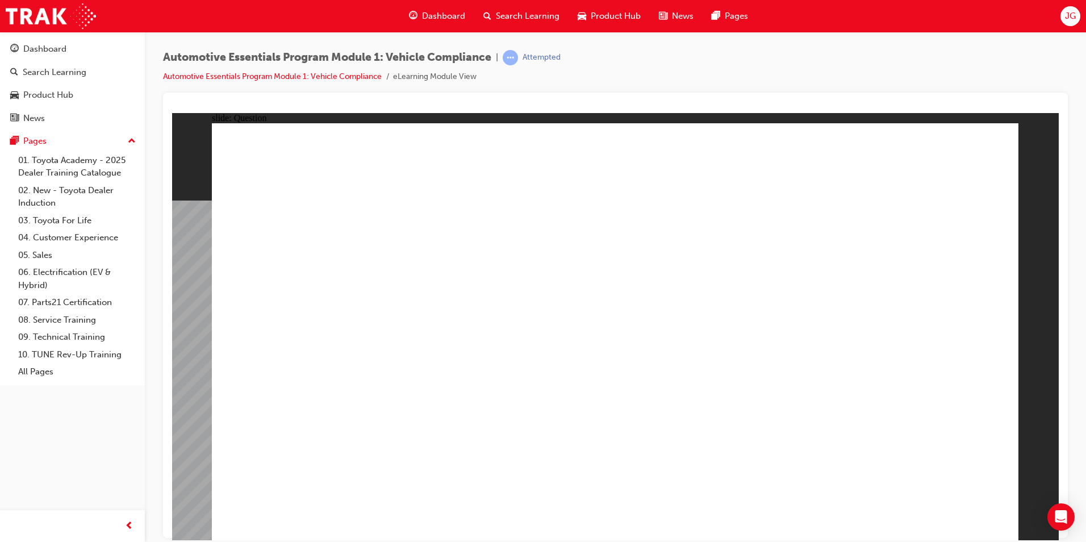
radio input "true"
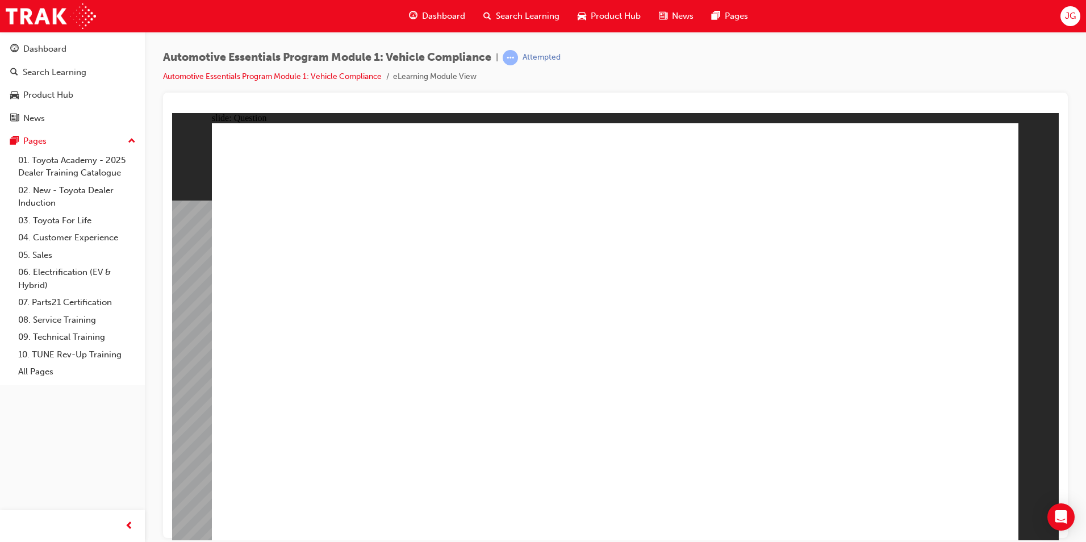
click at [39, 38] on button "Dashboard Search Learning Product Hub News Pages" at bounding box center [73, 83] width 136 height 94
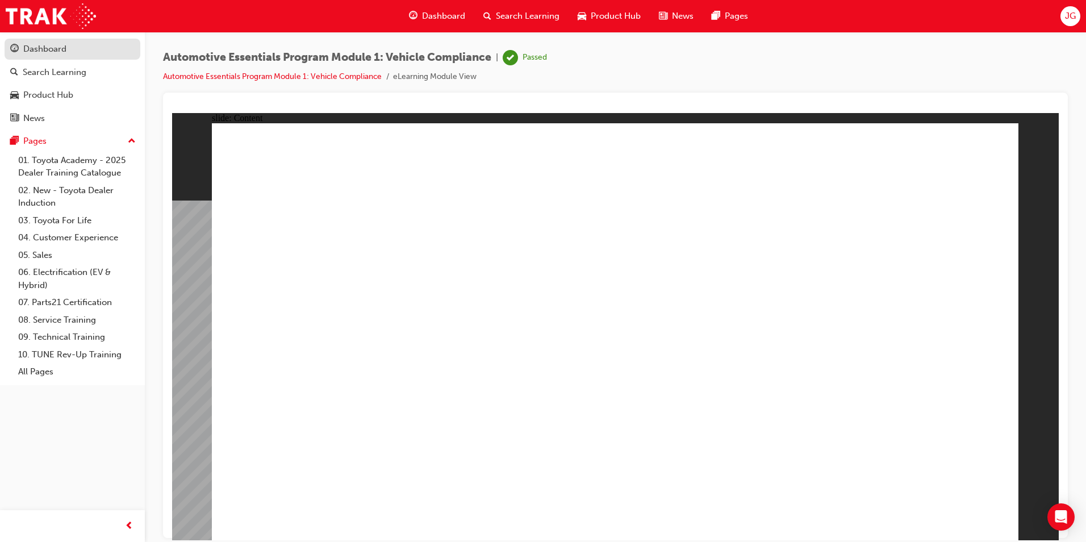
click at [43, 51] on div "Dashboard" at bounding box center [44, 49] width 43 height 13
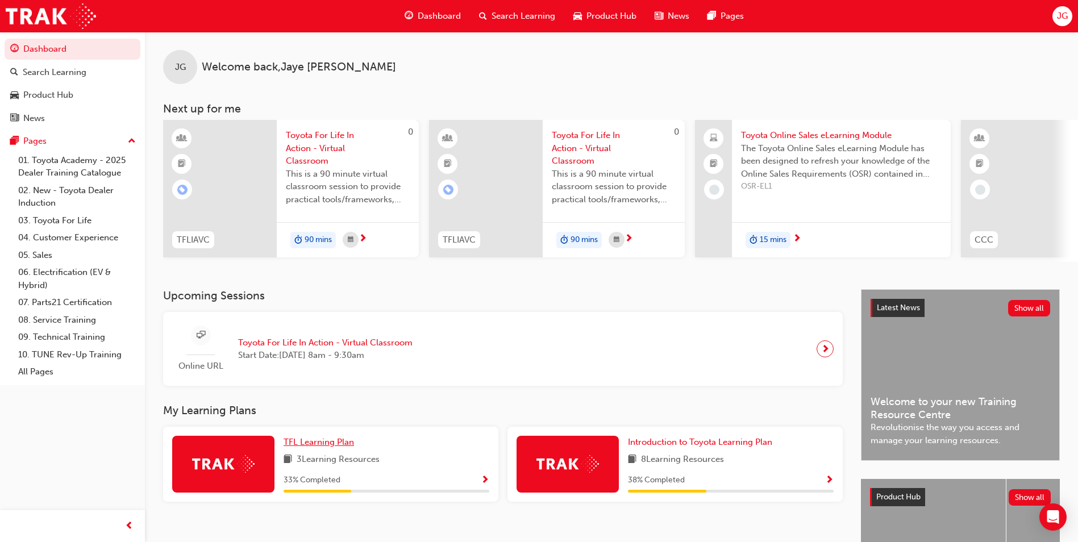
click at [326, 446] on span "TFL Learning Plan" at bounding box center [319, 442] width 70 height 10
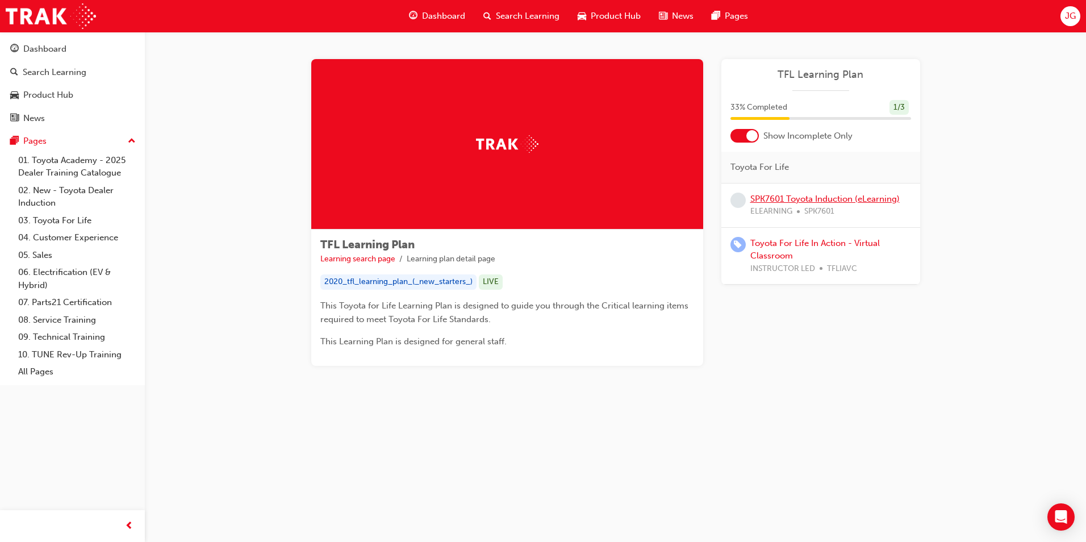
click at [763, 198] on link "SPK7601 Toyota Induction (eLearning)" at bounding box center [825, 199] width 149 height 10
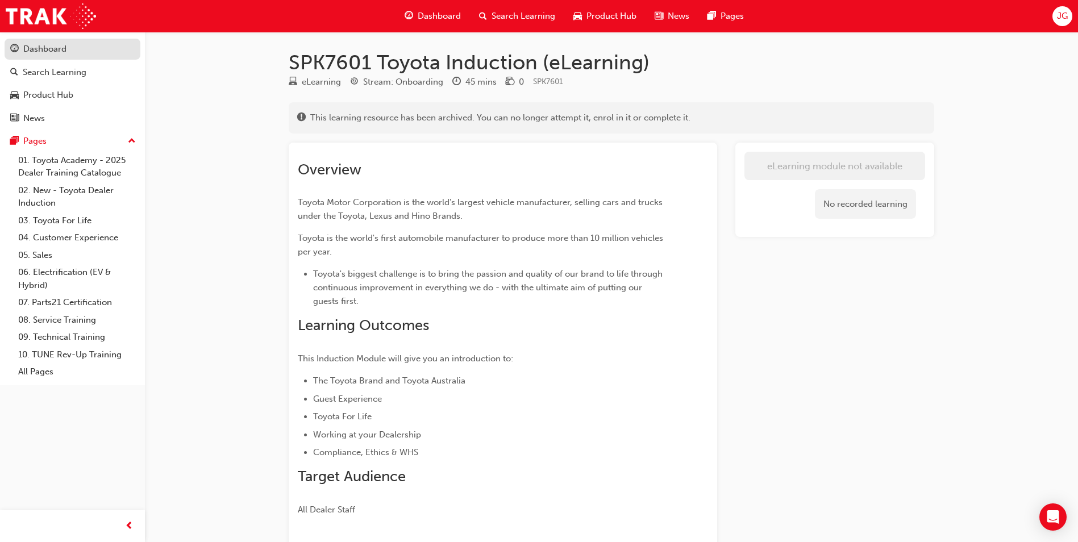
click at [47, 52] on div "Dashboard" at bounding box center [44, 49] width 43 height 13
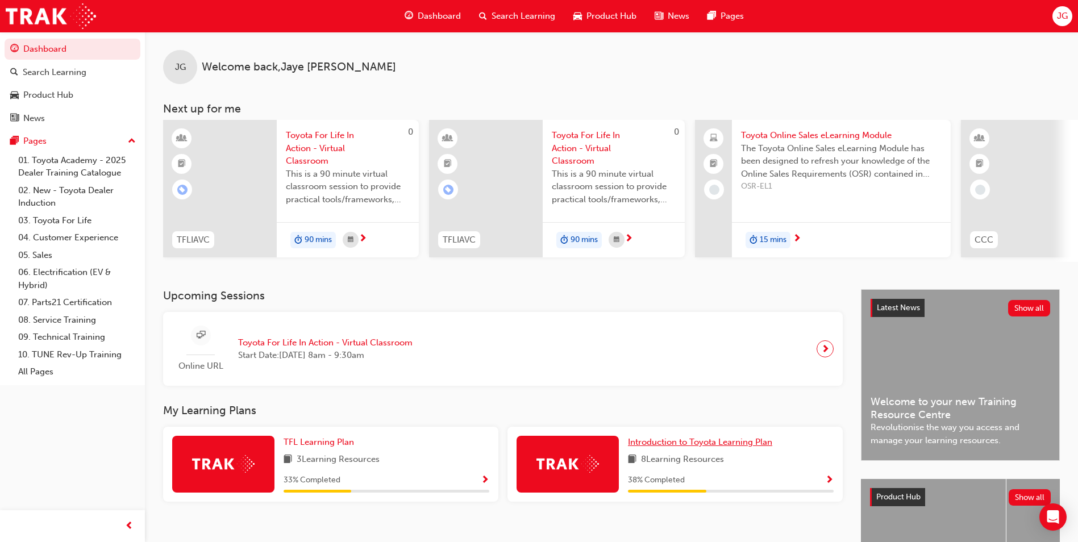
click at [654, 446] on span "Introduction to Toyota Learning Plan" at bounding box center [700, 442] width 144 height 10
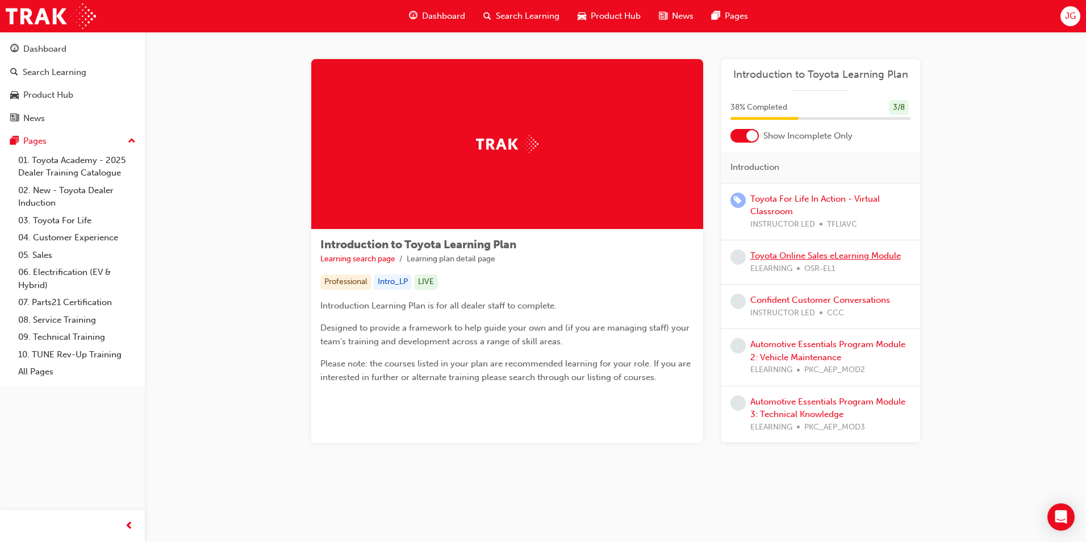
click at [755, 253] on link "Toyota Online Sales eLearning Module" at bounding box center [826, 256] width 151 height 10
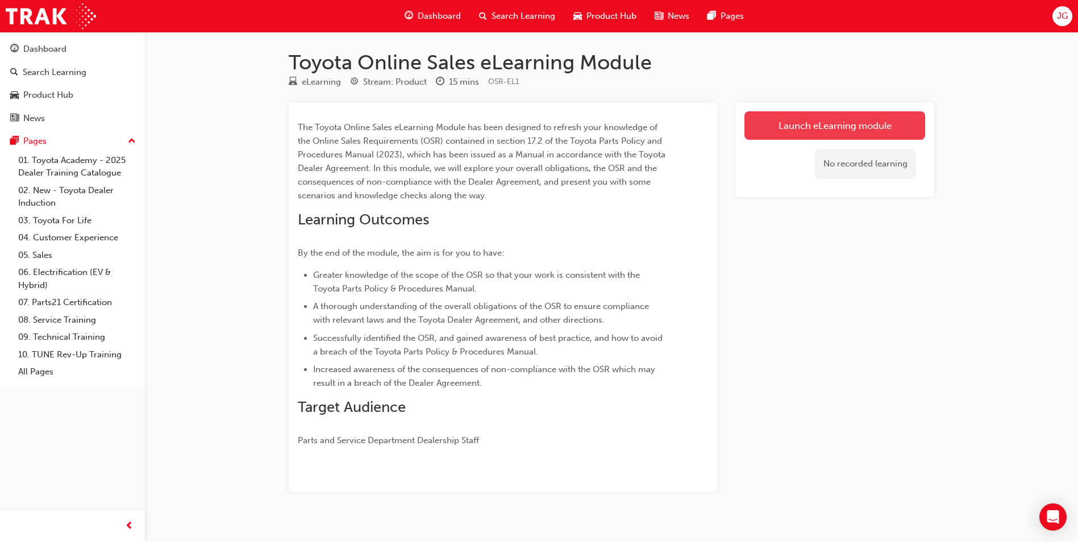
click at [814, 127] on link "Launch eLearning module" at bounding box center [834, 125] width 181 height 28
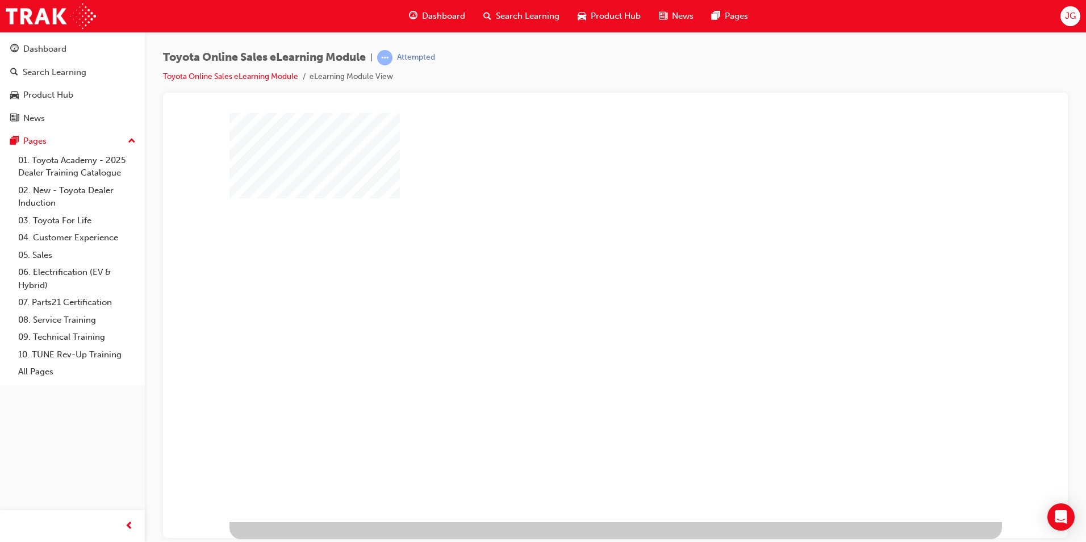
click at [583, 284] on div "play" at bounding box center [583, 284] width 0 height 0
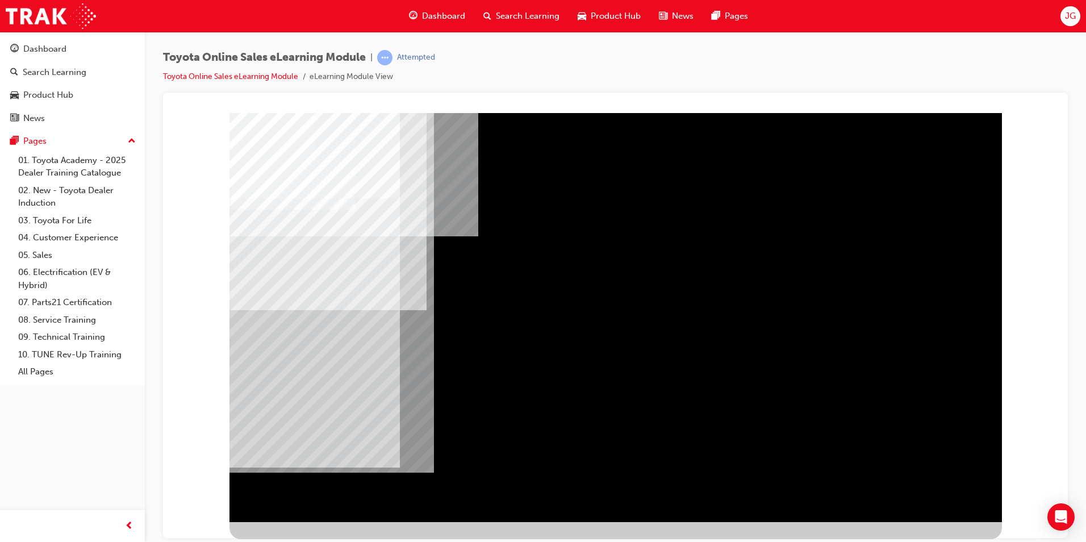
drag, startPoint x: 796, startPoint y: 232, endPoint x: 809, endPoint y: 269, distance: 38.5
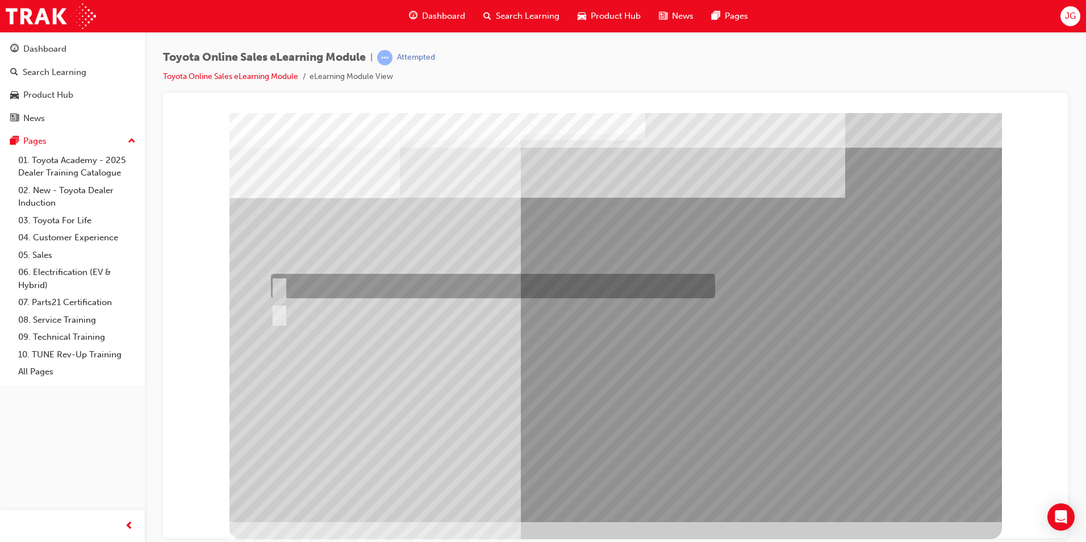
click at [288, 283] on div at bounding box center [490, 286] width 444 height 24
radio input "true"
